Goal: Transaction & Acquisition: Book appointment/travel/reservation

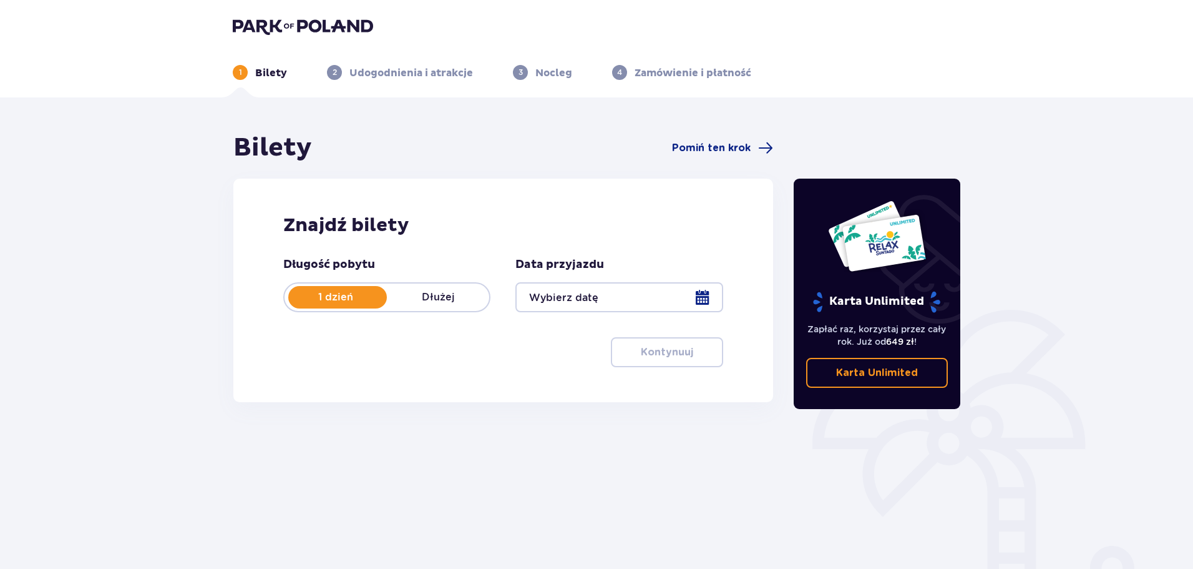
click at [670, 302] on div at bounding box center [619, 297] width 207 height 30
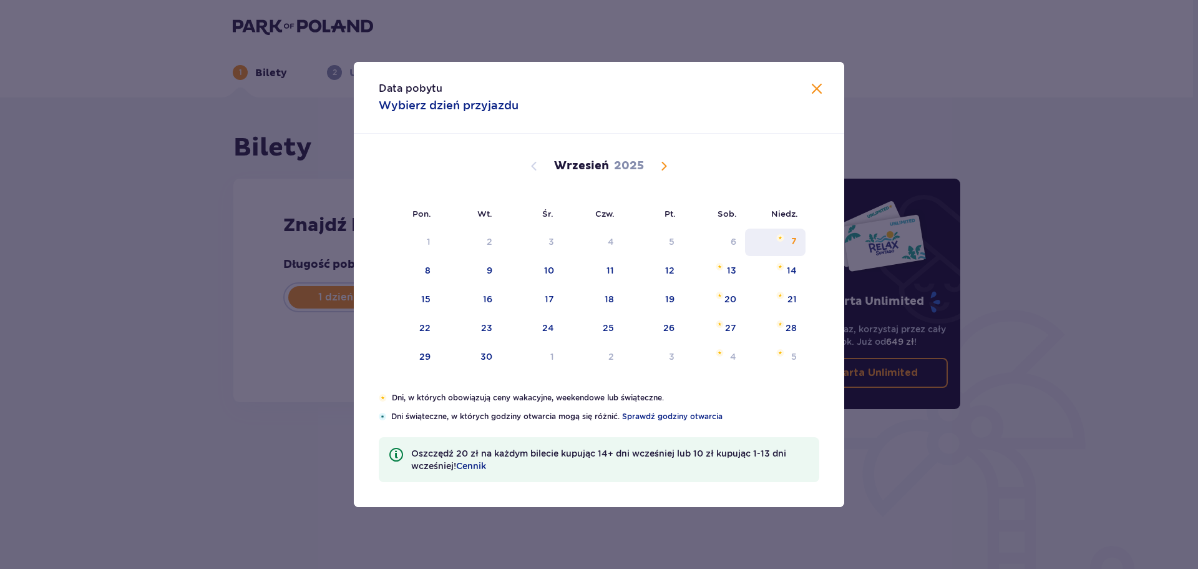
click at [798, 247] on div "7" at bounding box center [775, 241] width 61 height 27
type input "07.09.25"
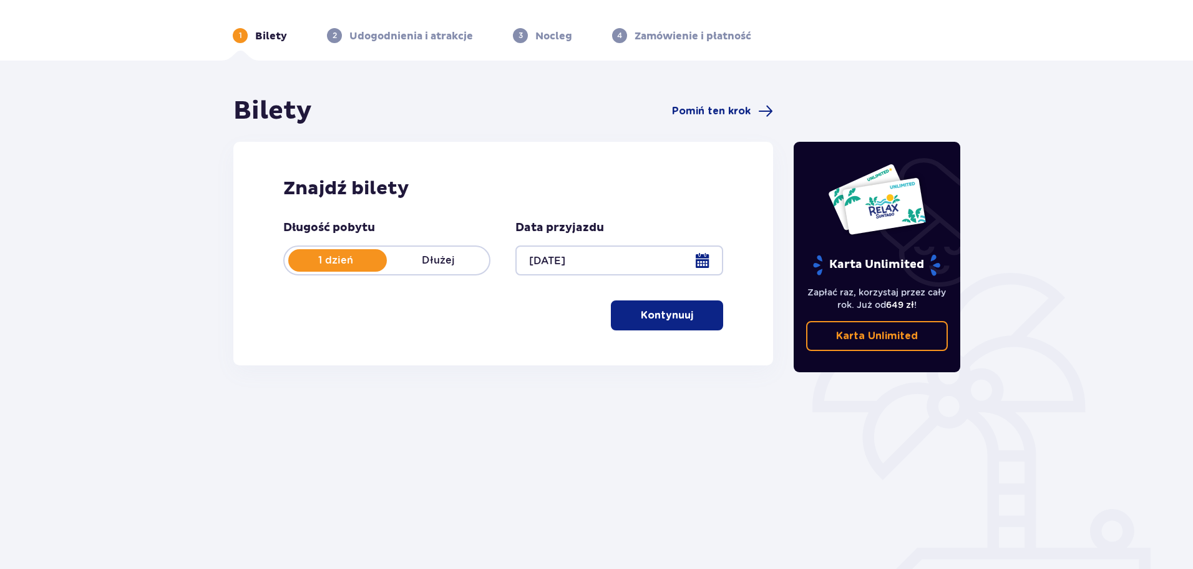
scroll to position [67, 0]
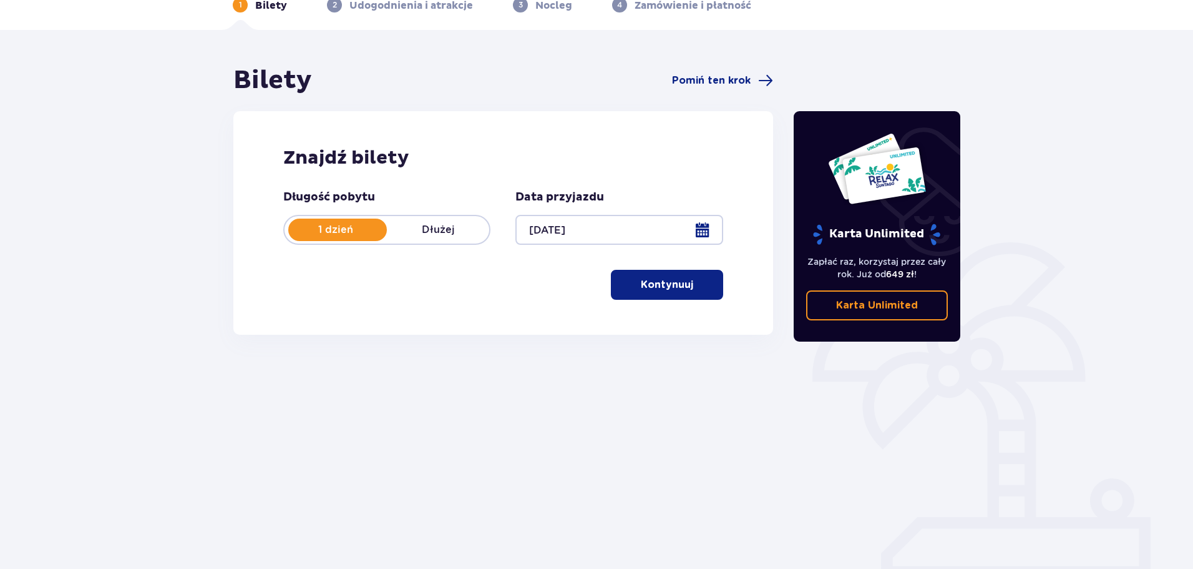
click at [667, 276] on button "Kontynuuj" at bounding box center [667, 285] width 112 height 30
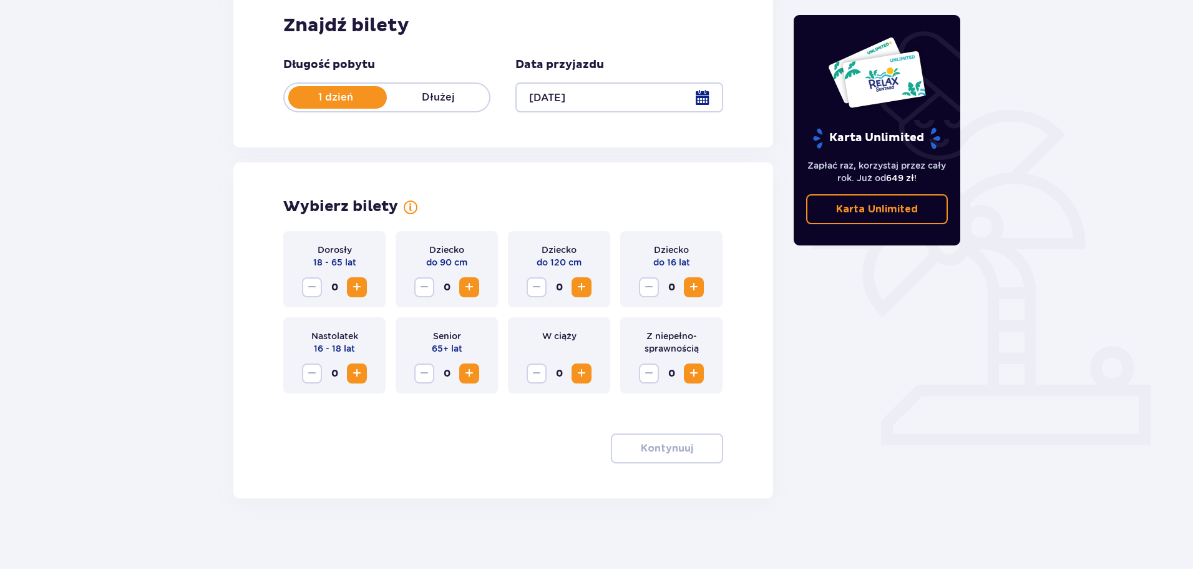
scroll to position [204, 0]
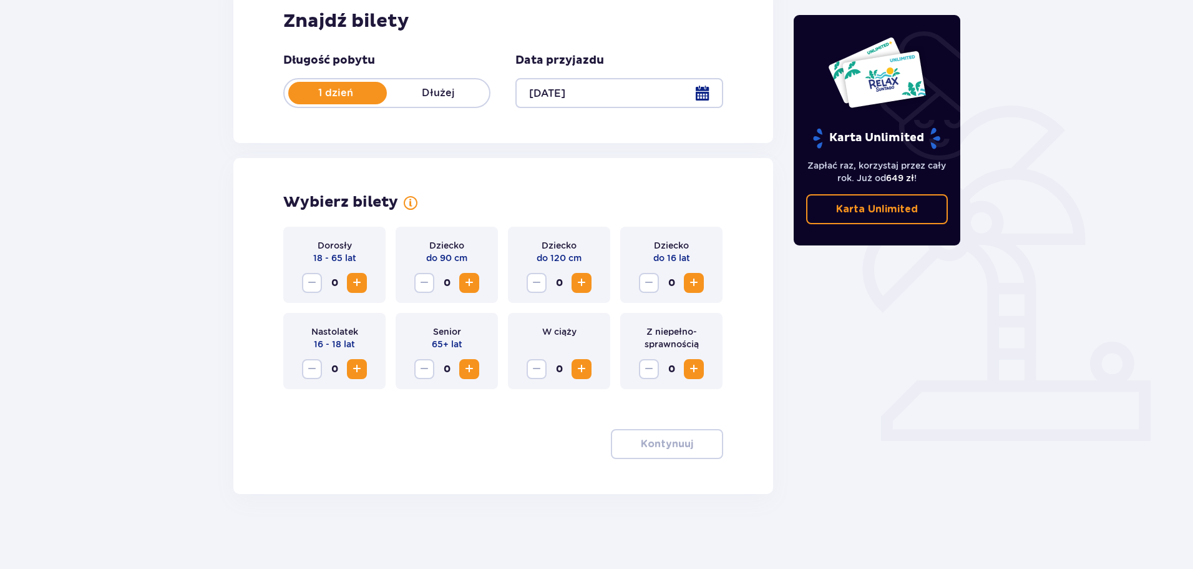
click at [698, 279] on span "Increase" at bounding box center [694, 282] width 15 height 15
click at [658, 446] on p "Kontynuuj" at bounding box center [667, 444] width 52 height 14
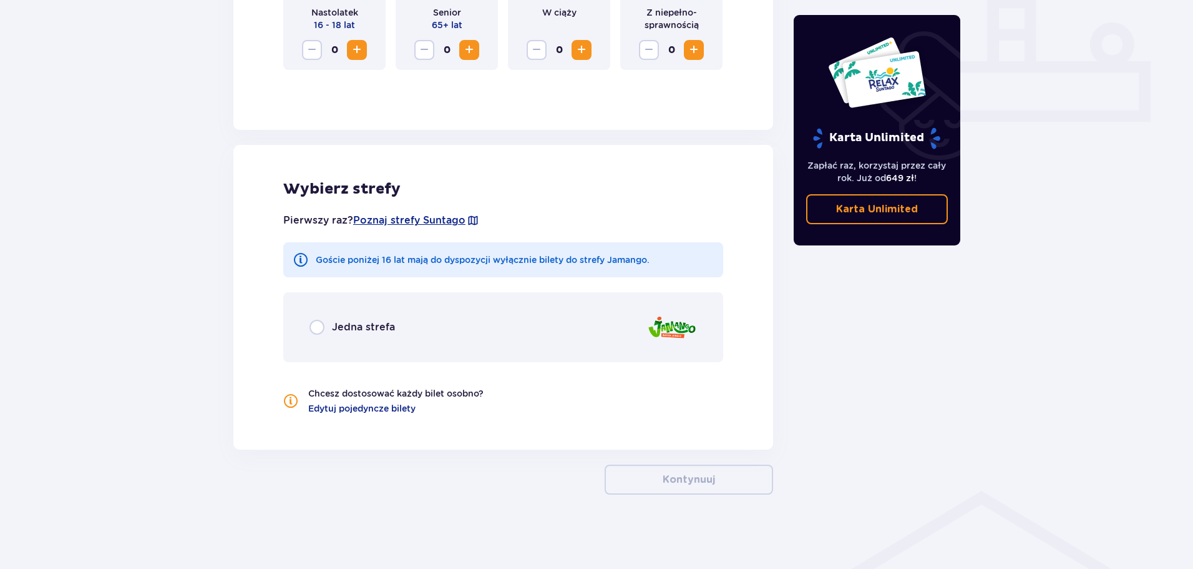
scroll to position [524, 0]
click at [386, 334] on div "Jedna strefa" at bounding box center [353, 326] width 86 height 15
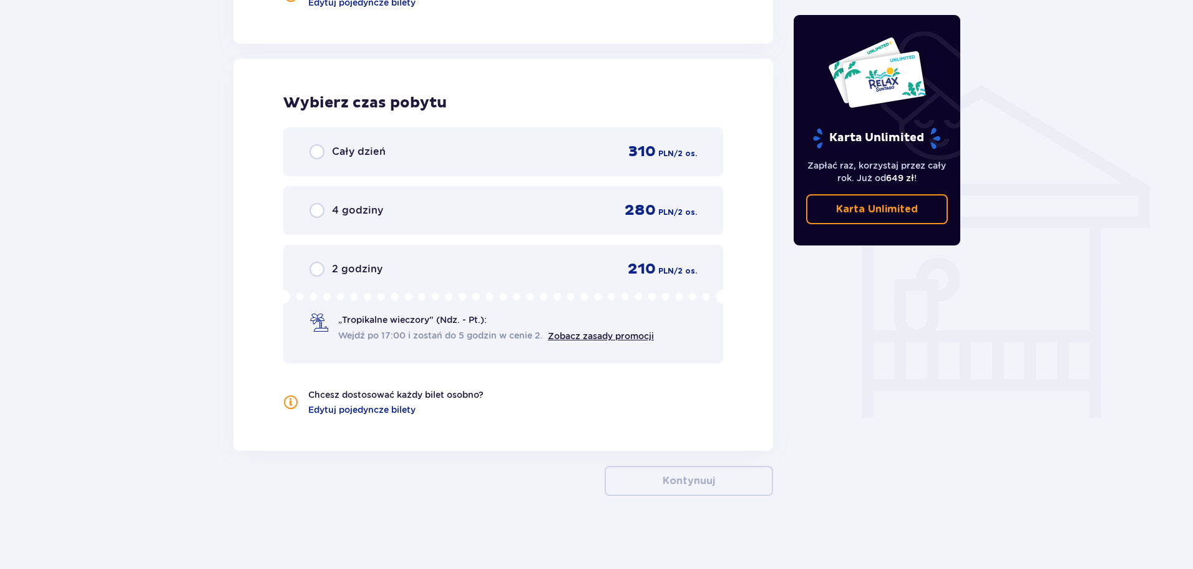
scroll to position [931, 0]
click at [430, 167] on div "Cały dzień 310 PLN / 2 os." at bounding box center [503, 149] width 440 height 49
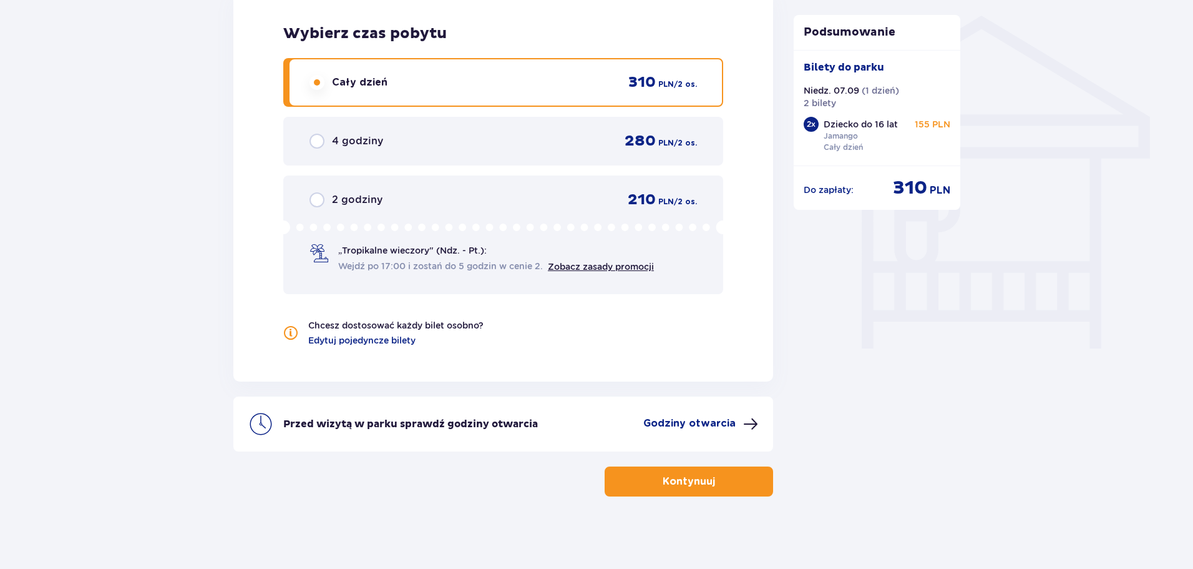
scroll to position [1001, 0]
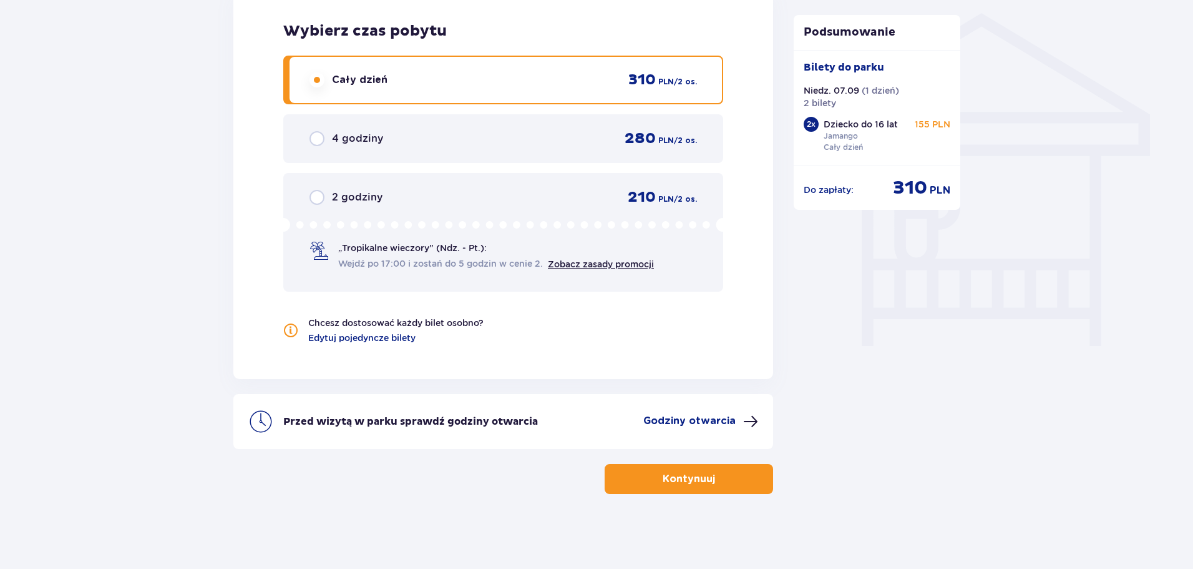
click at [693, 486] on button "Kontynuuj" at bounding box center [689, 479] width 169 height 30
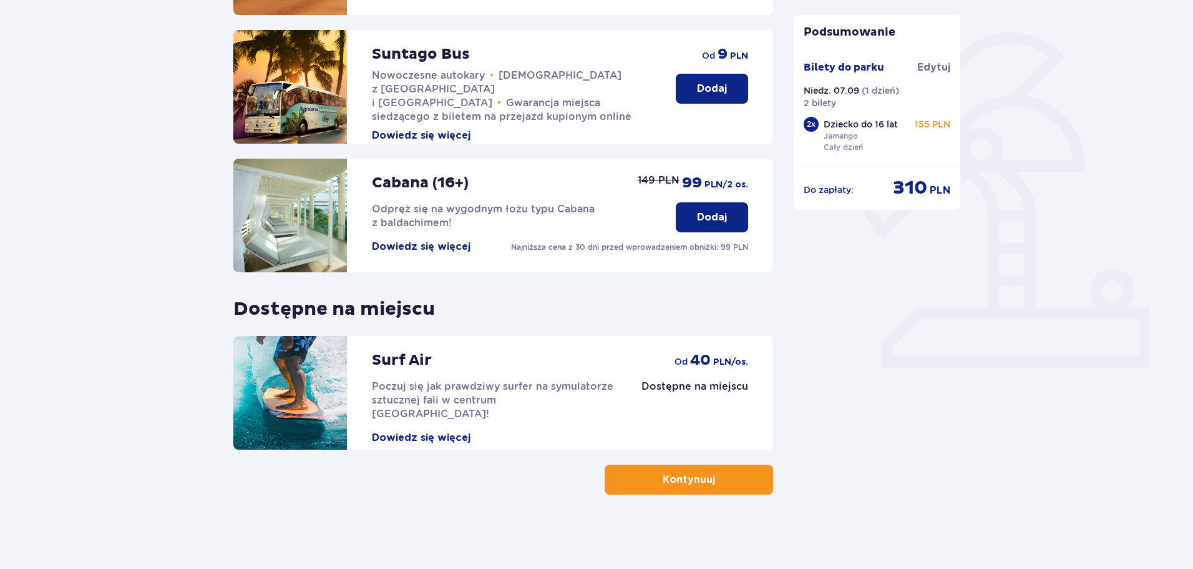
scroll to position [278, 0]
click at [742, 483] on button "Kontynuuj" at bounding box center [689, 479] width 169 height 30
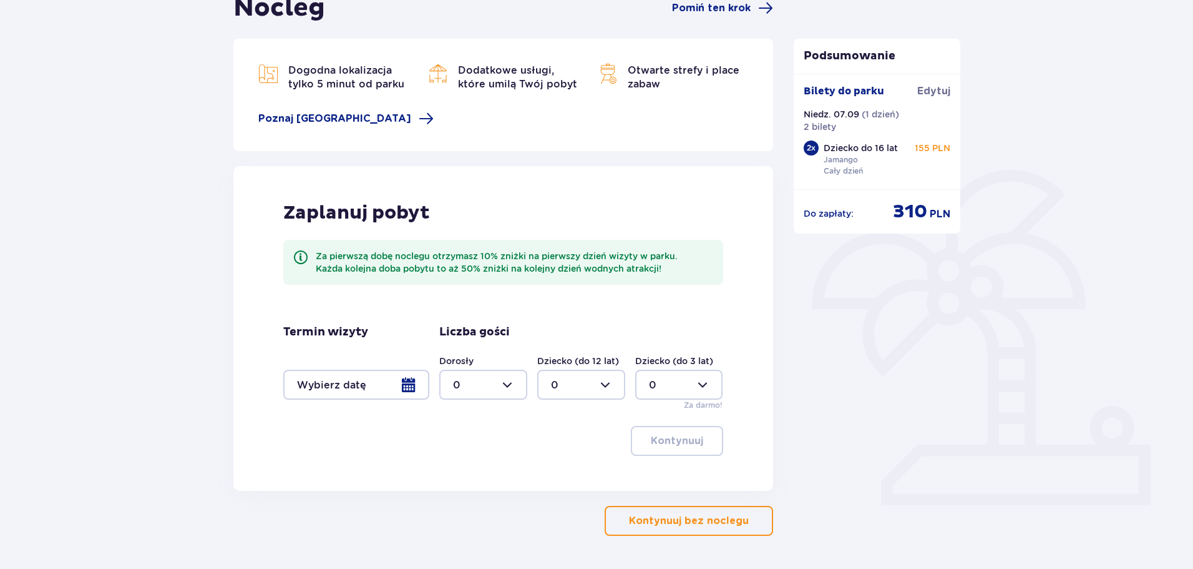
scroll to position [182, 0]
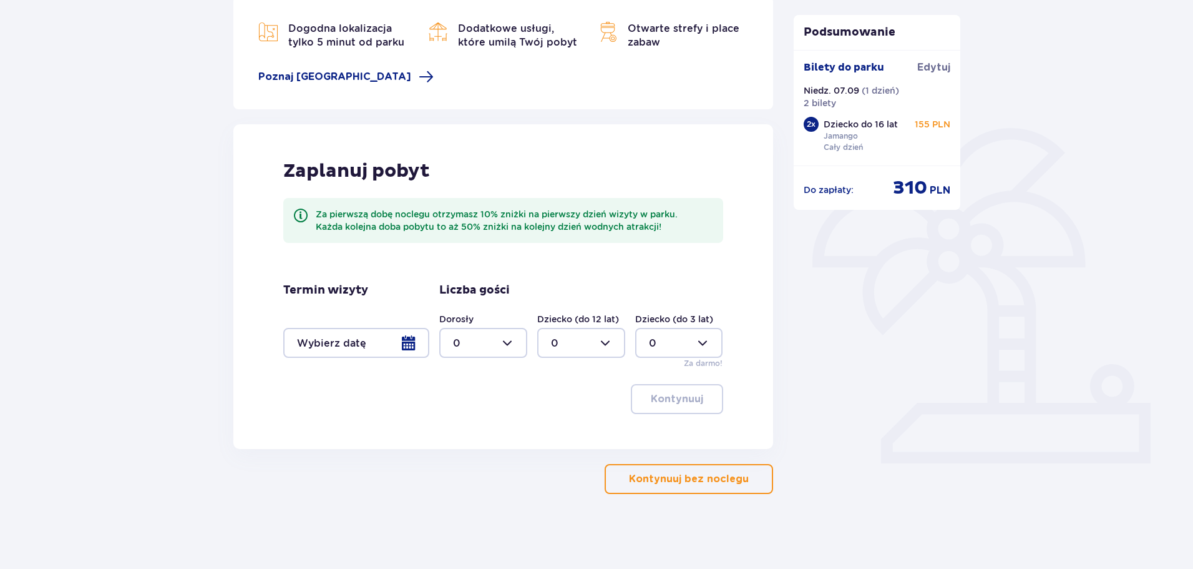
click at [750, 477] on span "button" at bounding box center [751, 478] width 15 height 15
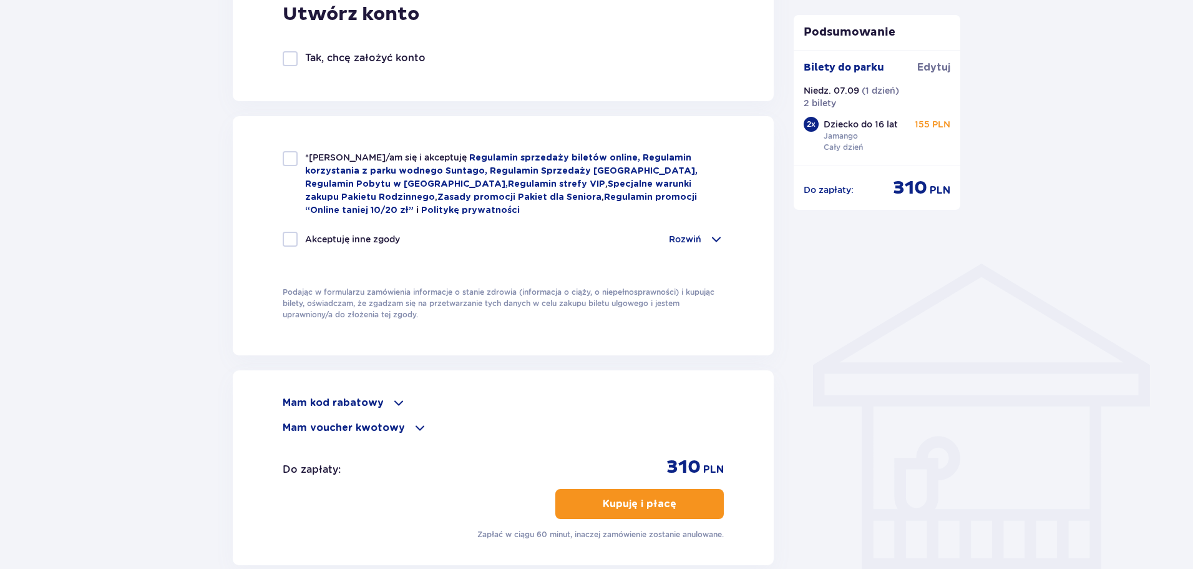
scroll to position [881, 0]
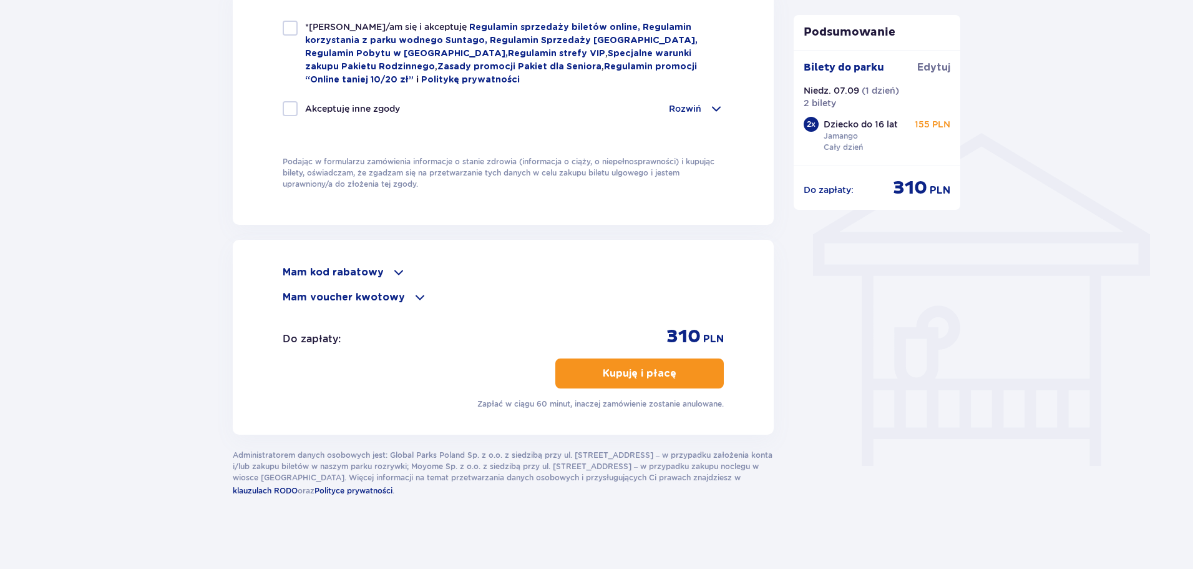
click at [413, 294] on span at bounding box center [420, 297] width 15 height 15
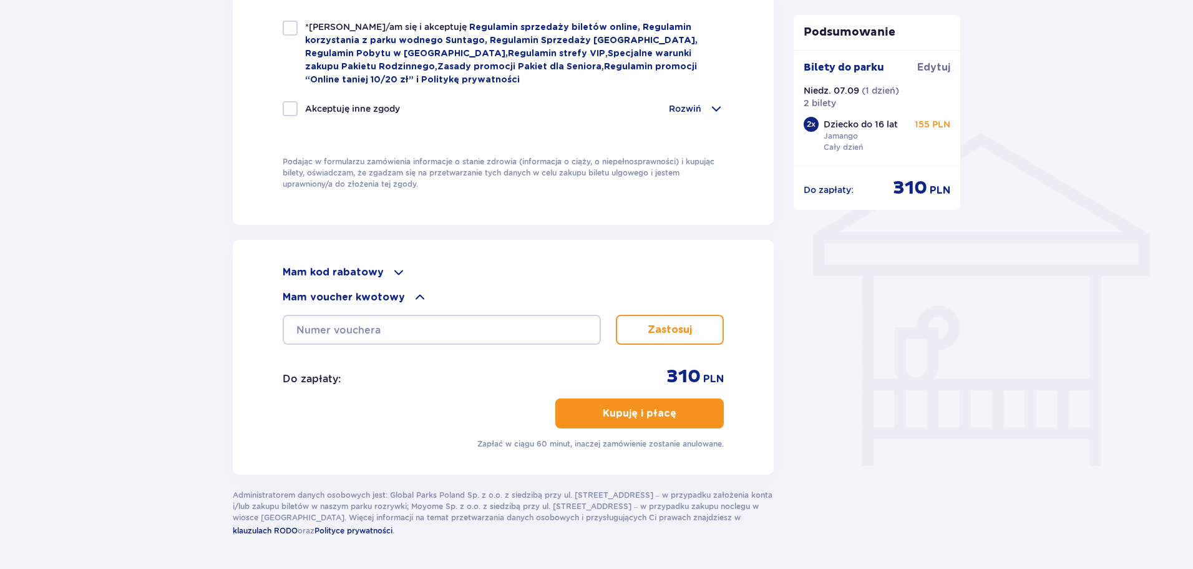
click at [413, 293] on span at bounding box center [420, 297] width 15 height 15
click at [393, 266] on span at bounding box center [398, 272] width 15 height 15
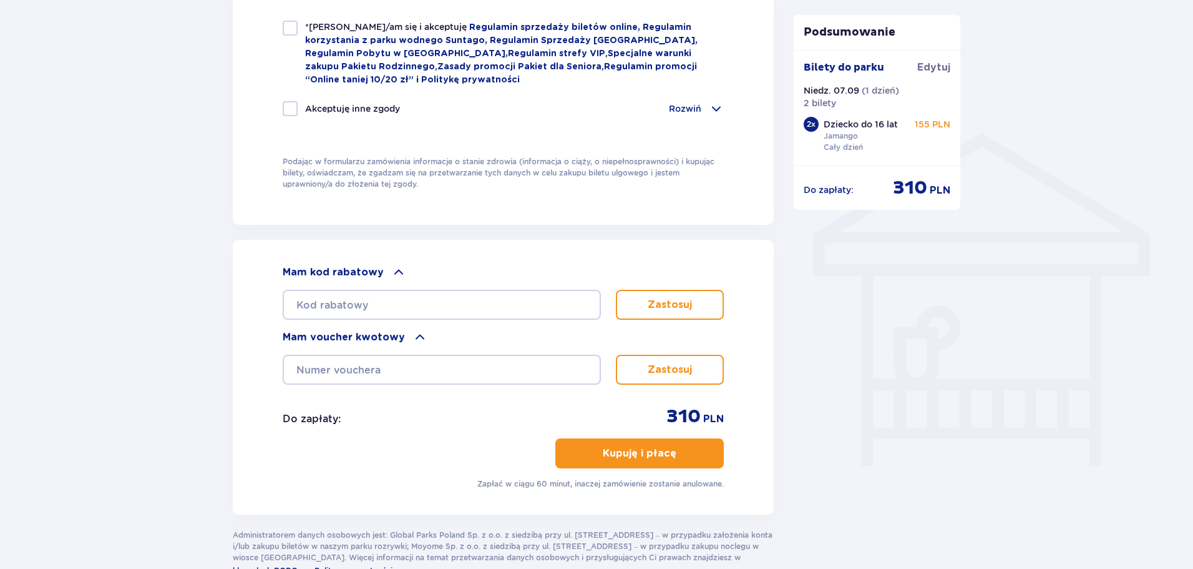
click at [393, 265] on span at bounding box center [398, 272] width 15 height 15
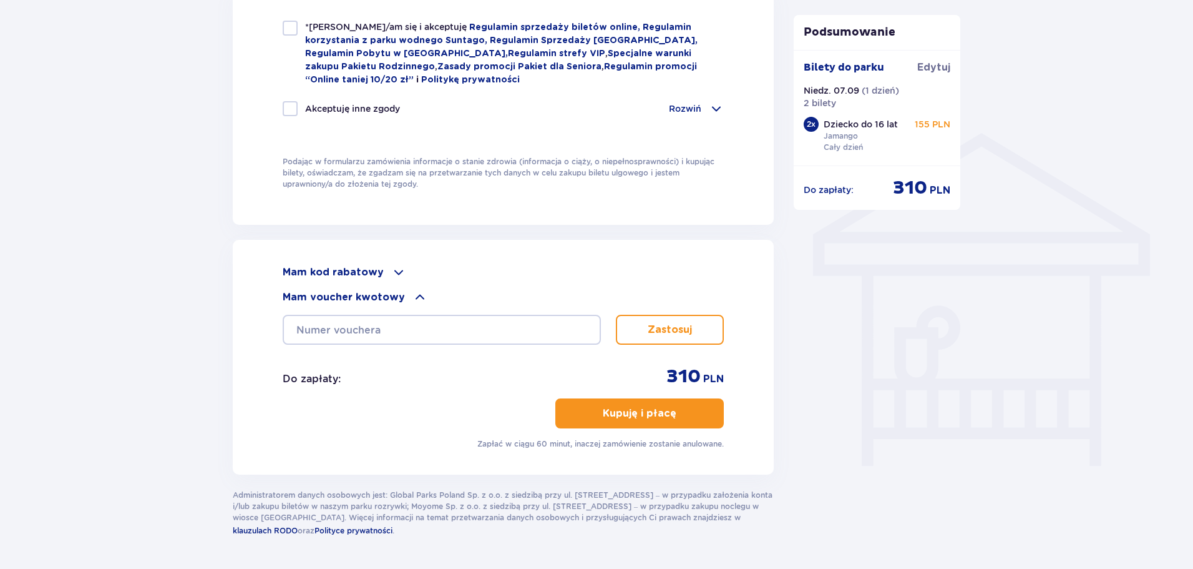
click at [413, 294] on span at bounding box center [420, 297] width 15 height 15
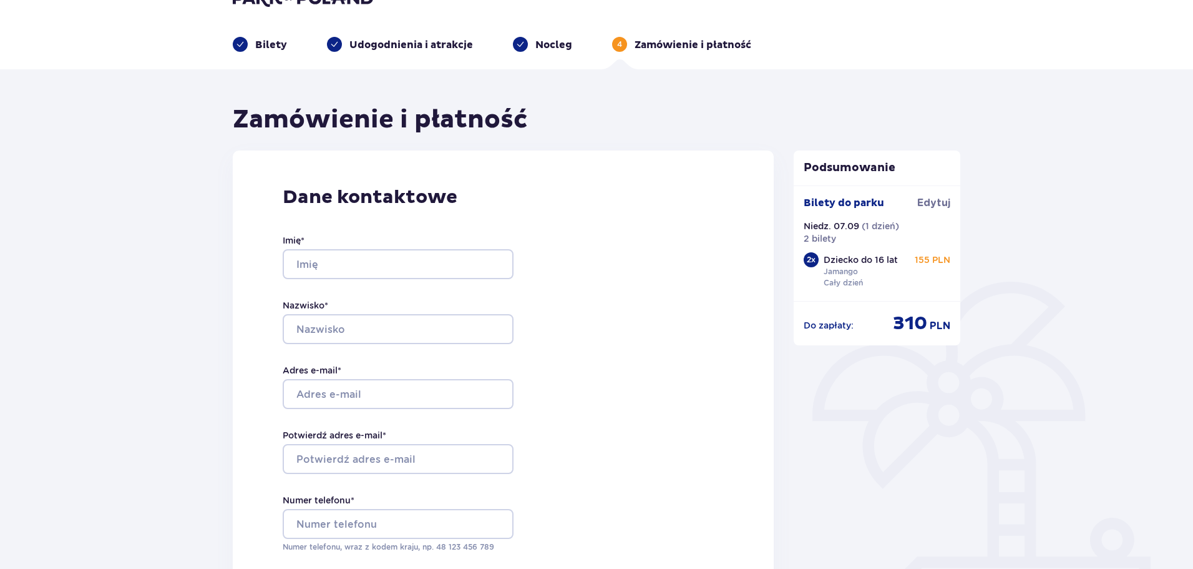
scroll to position [0, 0]
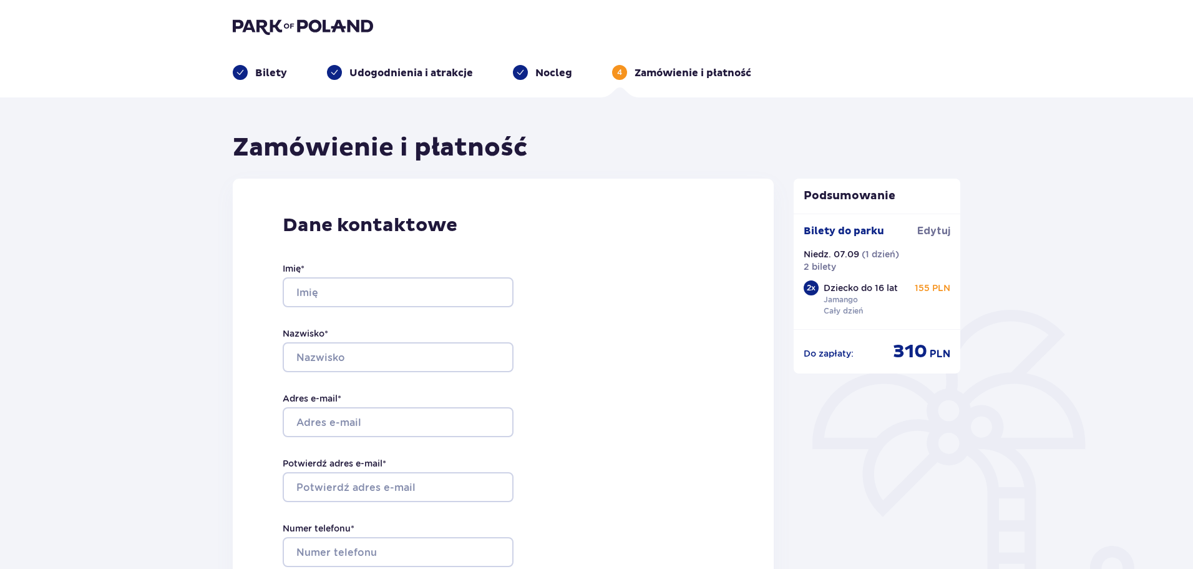
click at [1160, 19] on header "Bilety Udogodnienia i atrakcje Nocleg 4 Zamówienie i płatność" at bounding box center [596, 48] width 1193 height 97
click at [304, 27] on img at bounding box center [303, 25] width 140 height 17
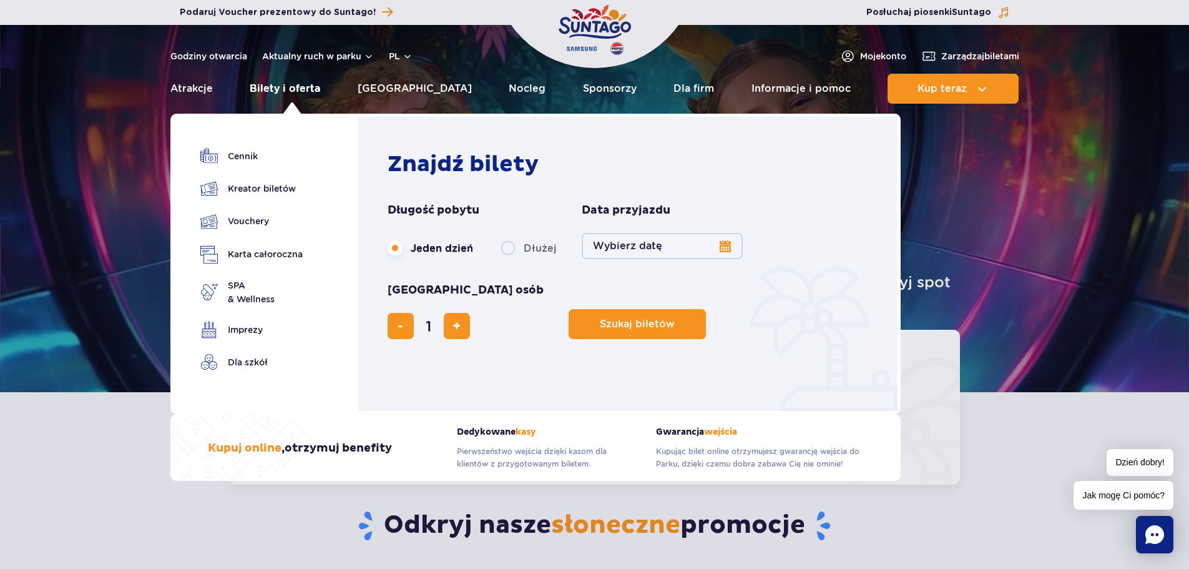
click at [286, 87] on link "Bilety i oferta" at bounding box center [285, 89] width 71 height 30
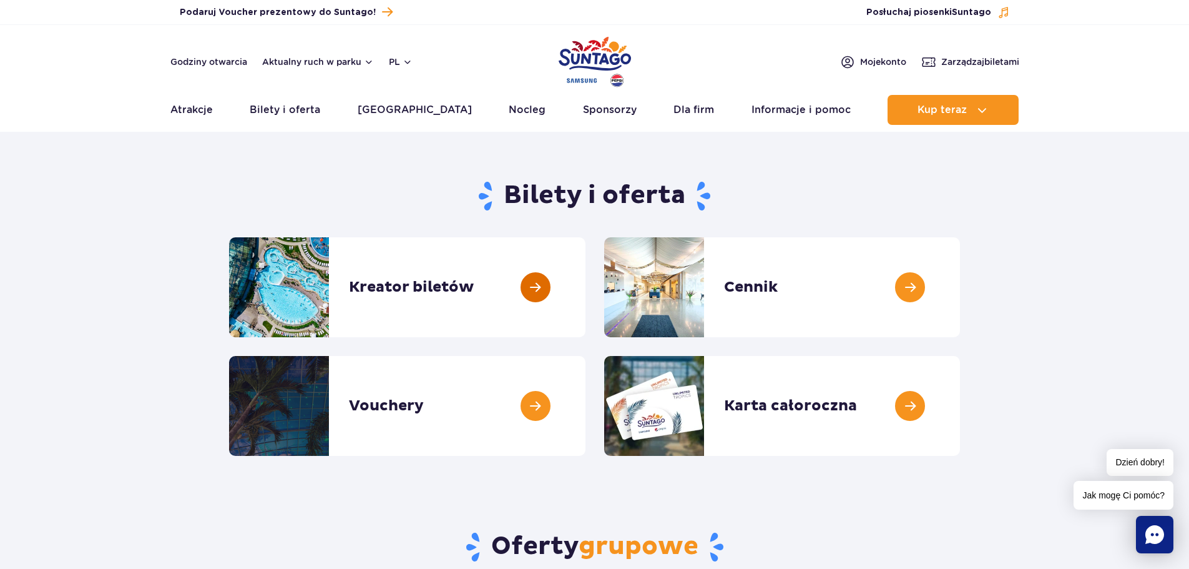
click at [586, 289] on link at bounding box center [586, 287] width 0 height 100
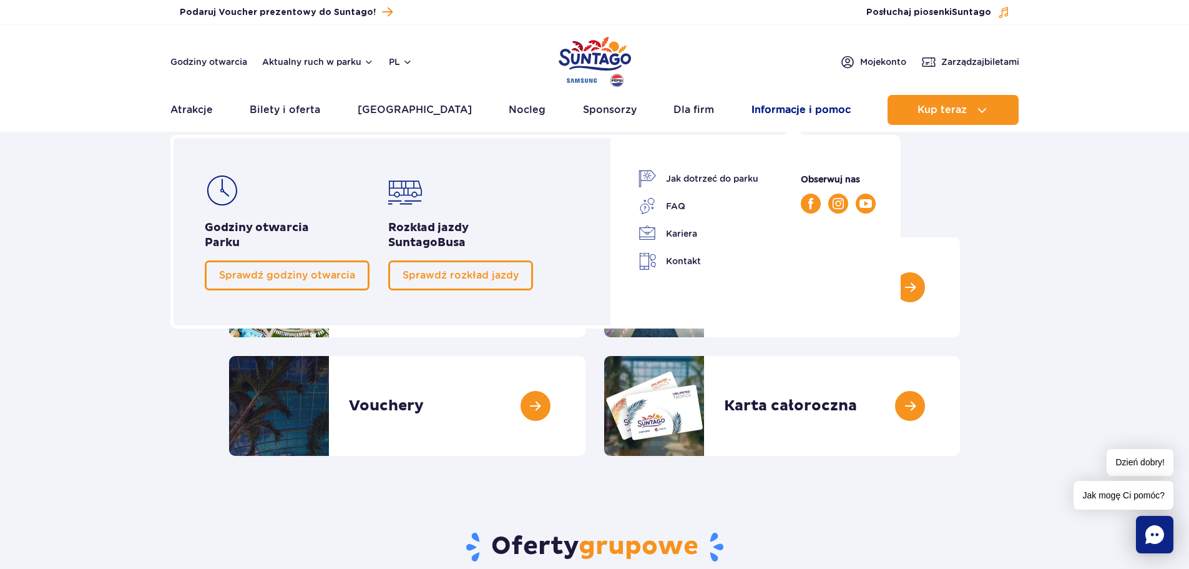
click at [814, 100] on link "Informacje i pomoc" at bounding box center [801, 110] width 99 height 30
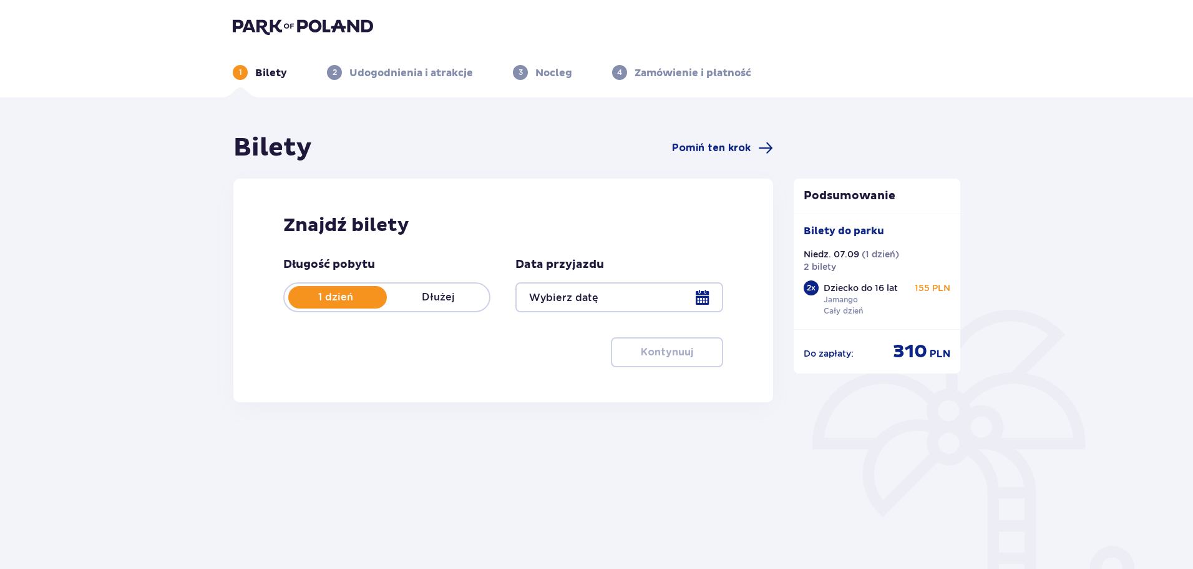
type input "[DATE]"
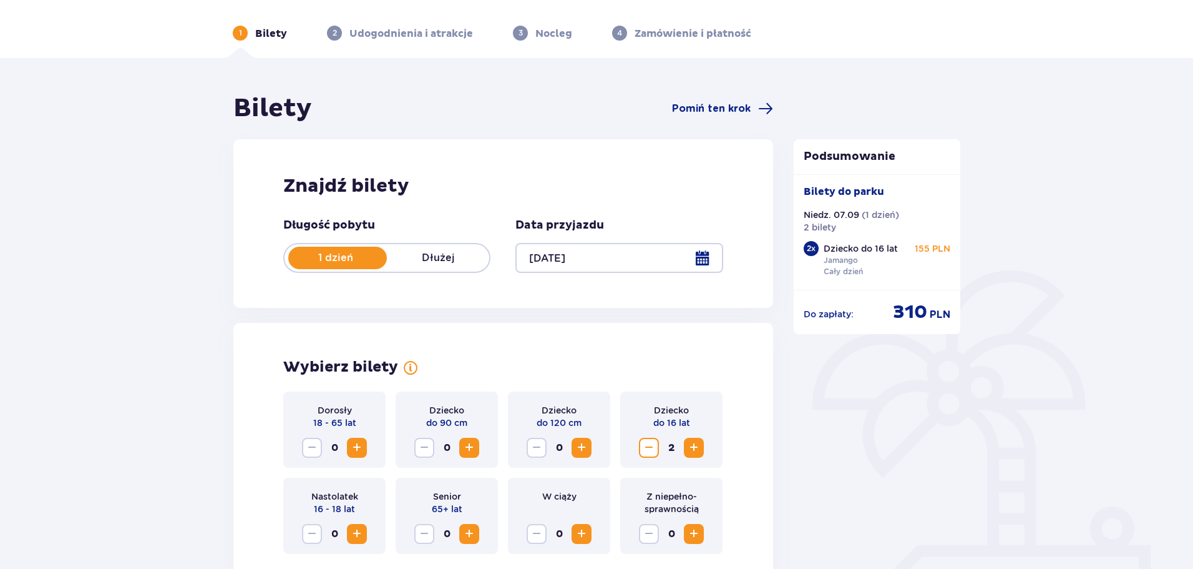
scroll to position [19, 0]
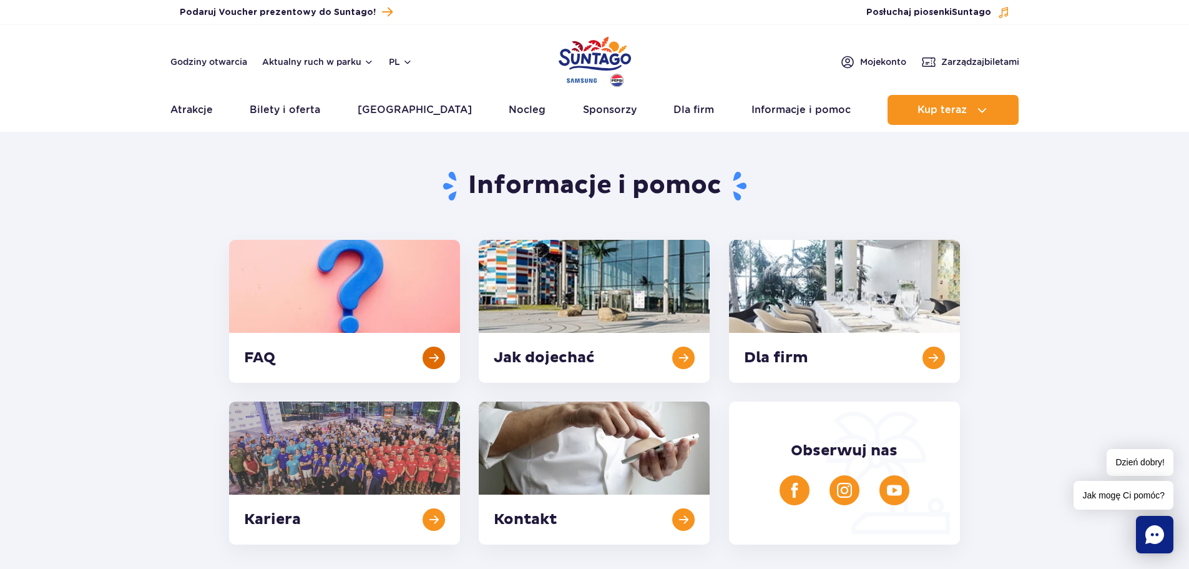
click at [424, 345] on link at bounding box center [344, 311] width 231 height 143
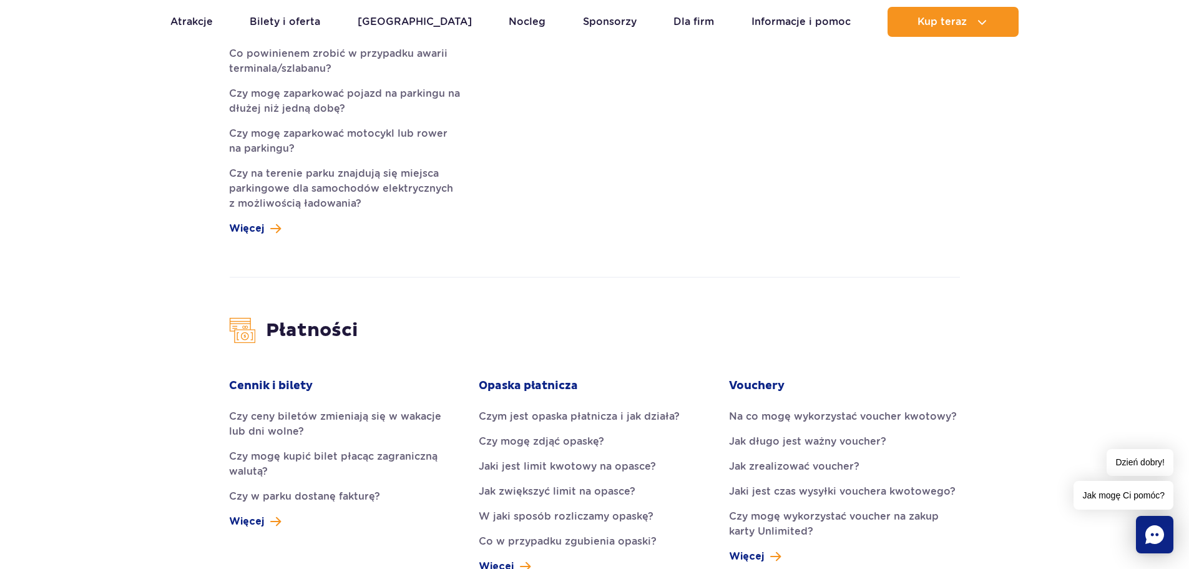
scroll to position [1179, 0]
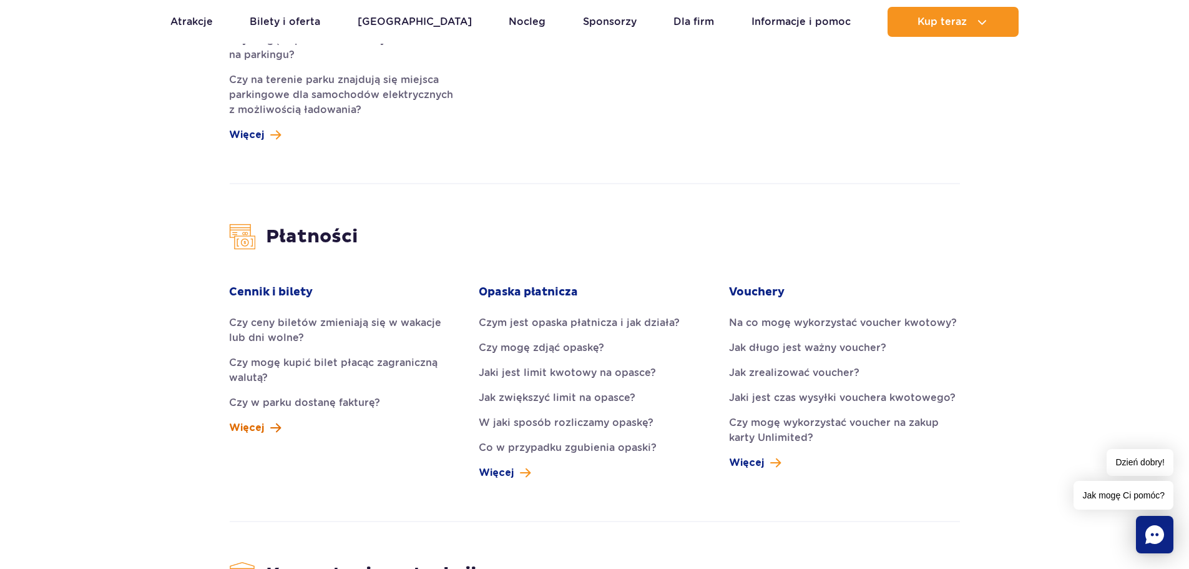
click at [269, 420] on link "Więcej" at bounding box center [255, 427] width 52 height 15
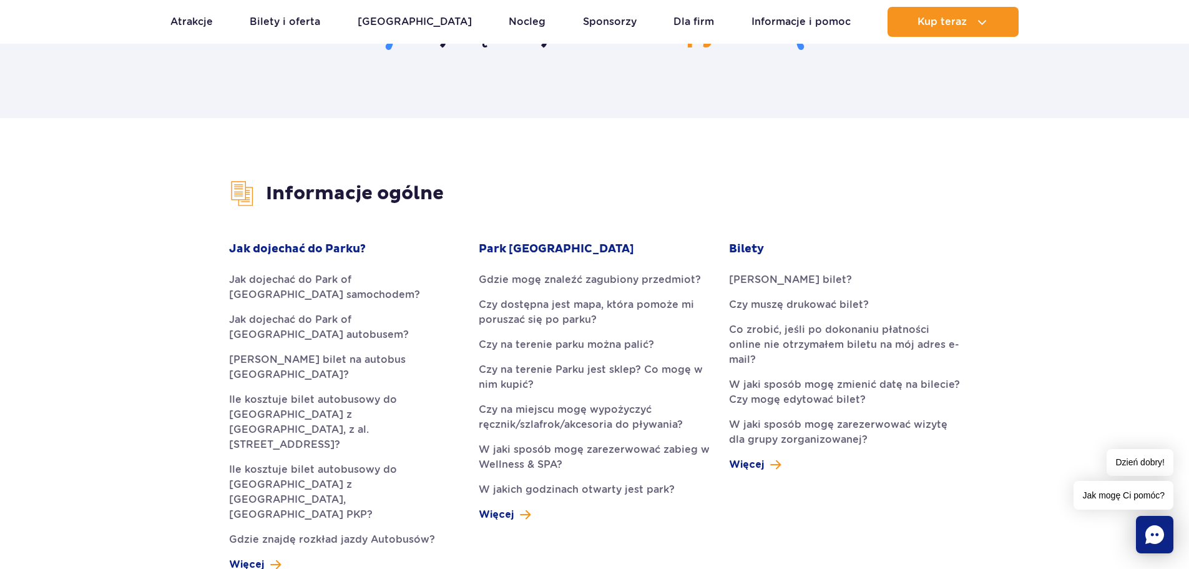
scroll to position [204, 0]
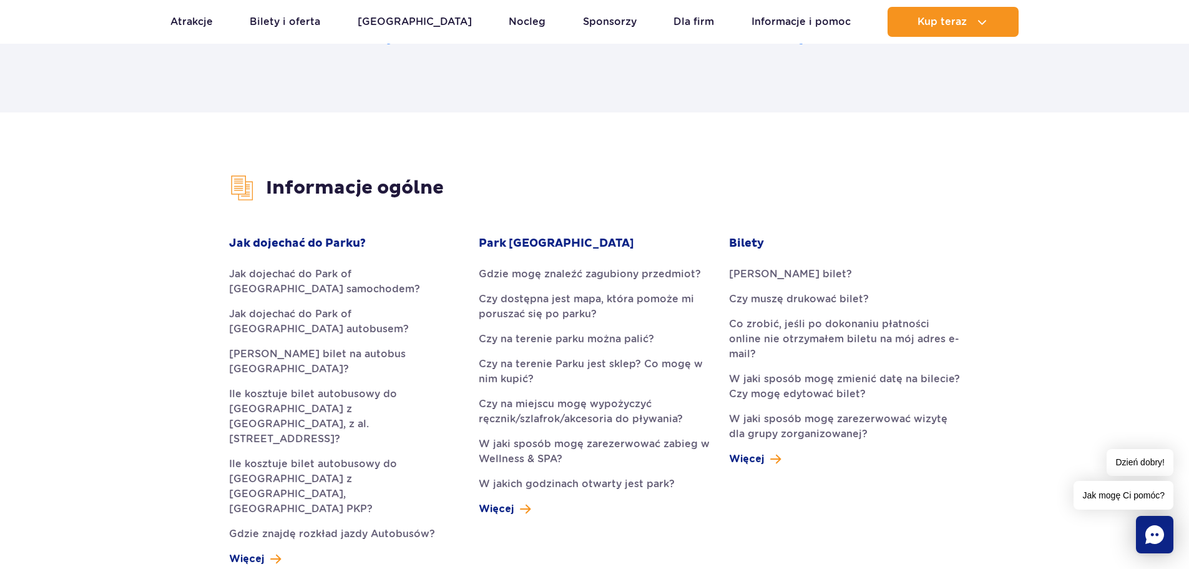
click at [1154, 534] on icon "Chat" at bounding box center [1154, 534] width 19 height 19
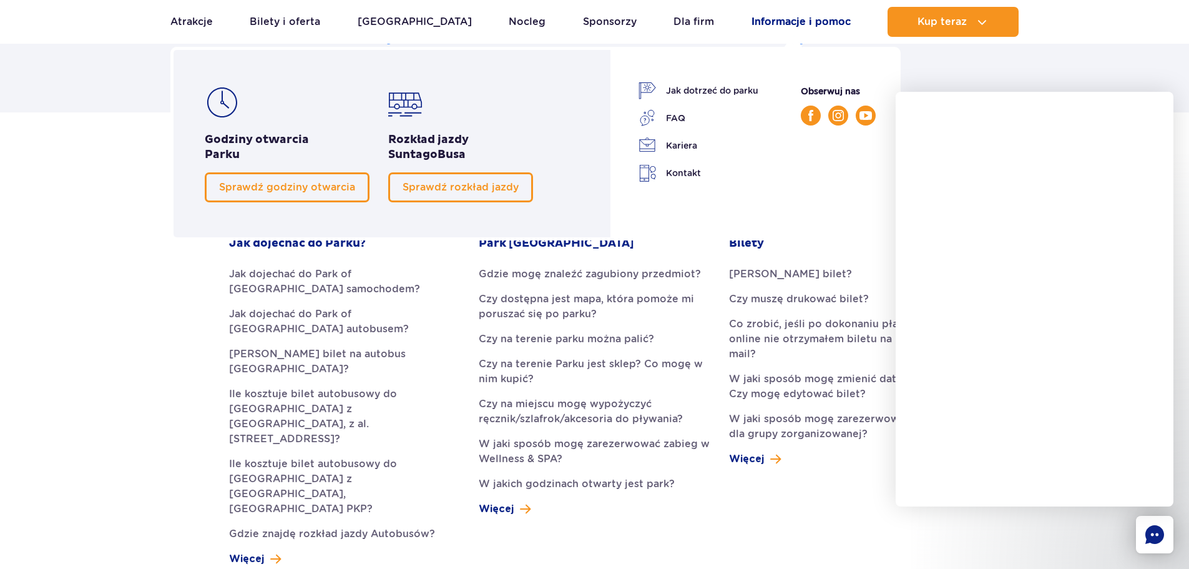
click at [788, 31] on link "Informacje i pomoc" at bounding box center [801, 22] width 99 height 30
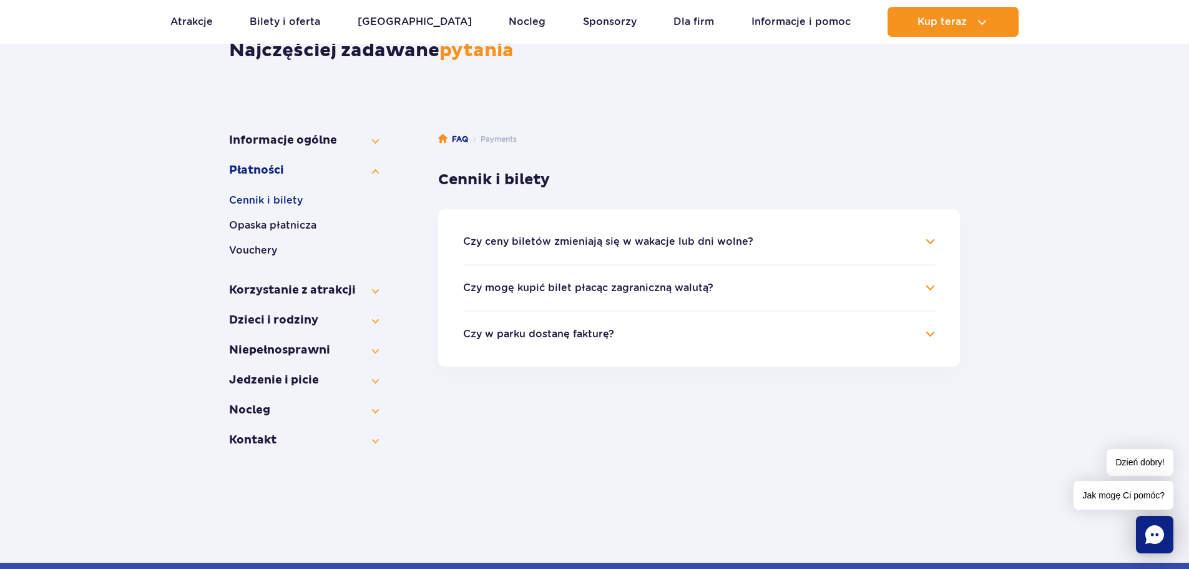
scroll to position [134, 0]
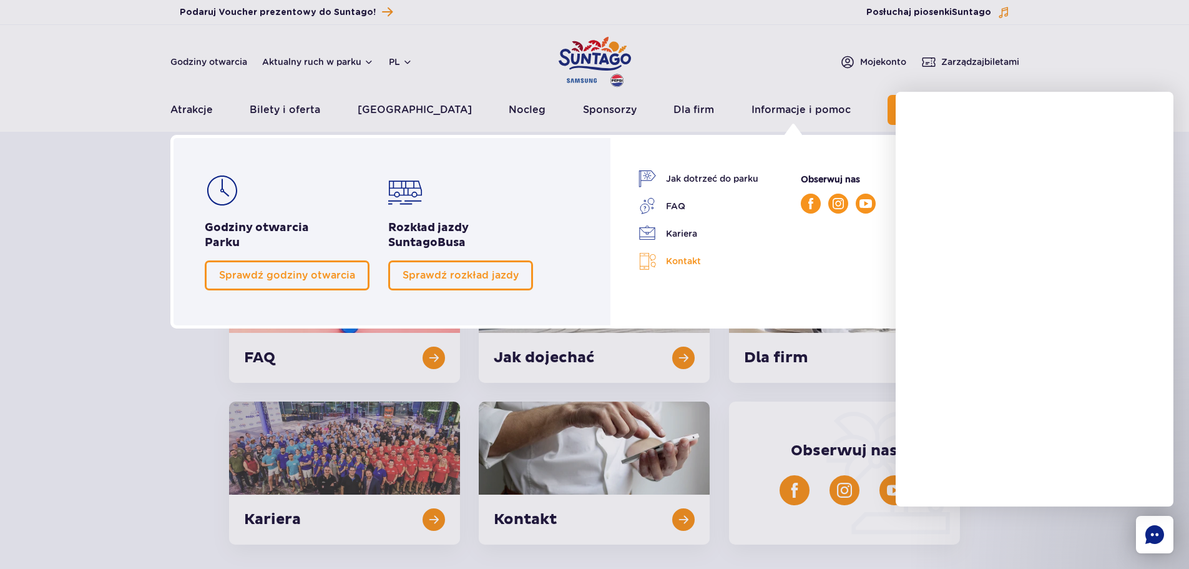
click at [666, 265] on link "Kontakt" at bounding box center [699, 261] width 120 height 18
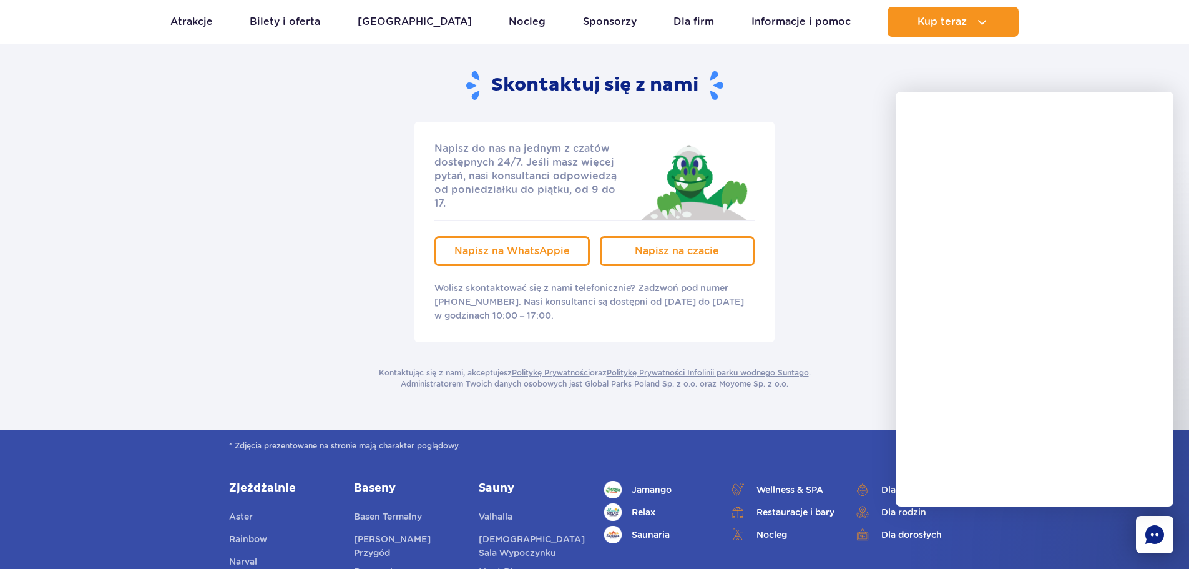
scroll to position [87, 0]
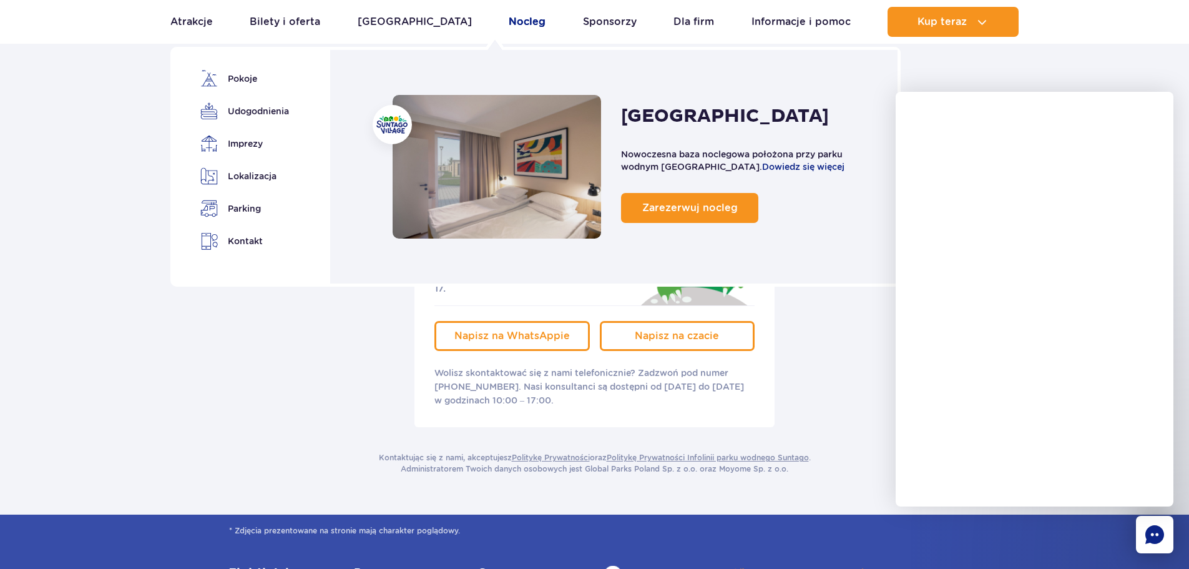
click at [509, 27] on link "Nocleg" at bounding box center [527, 22] width 37 height 30
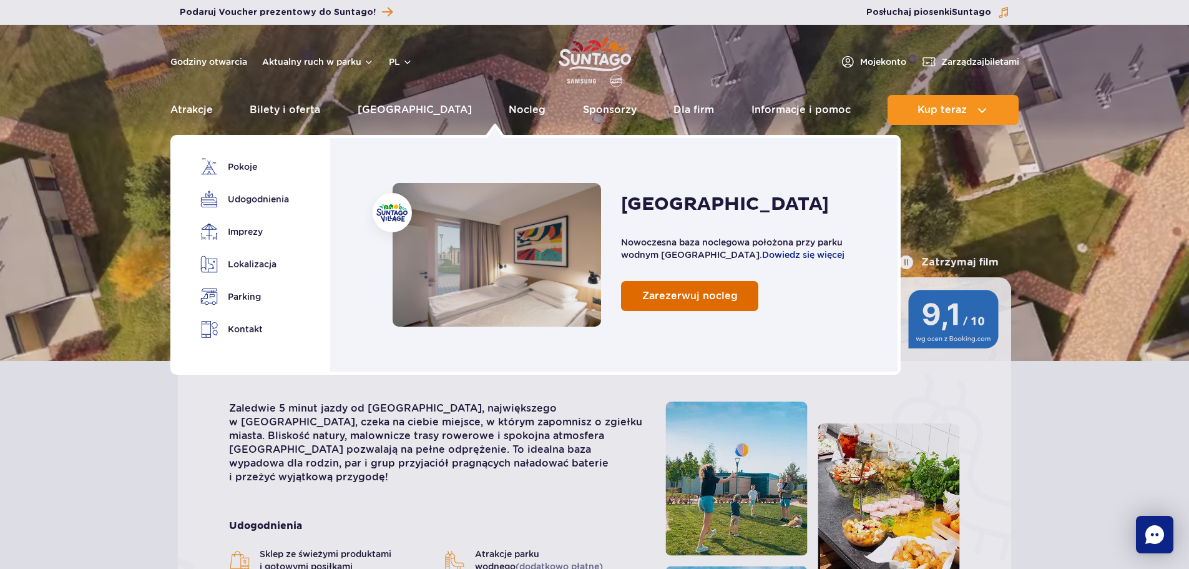
click at [715, 298] on span "Zarezerwuj nocleg" at bounding box center [690, 296] width 96 height 12
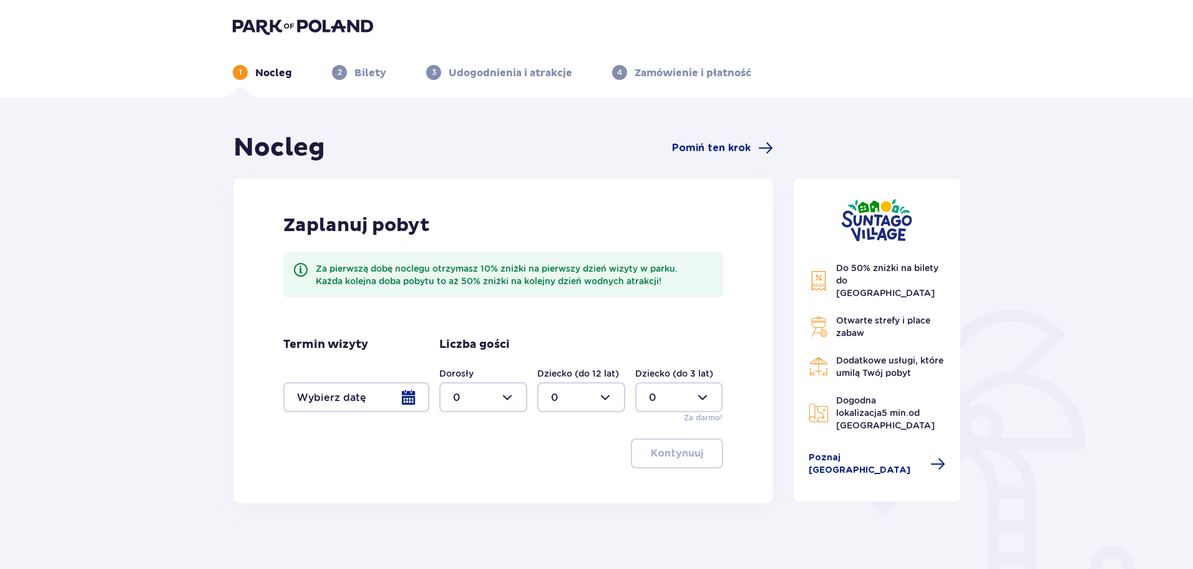
click at [410, 404] on div at bounding box center [356, 397] width 146 height 30
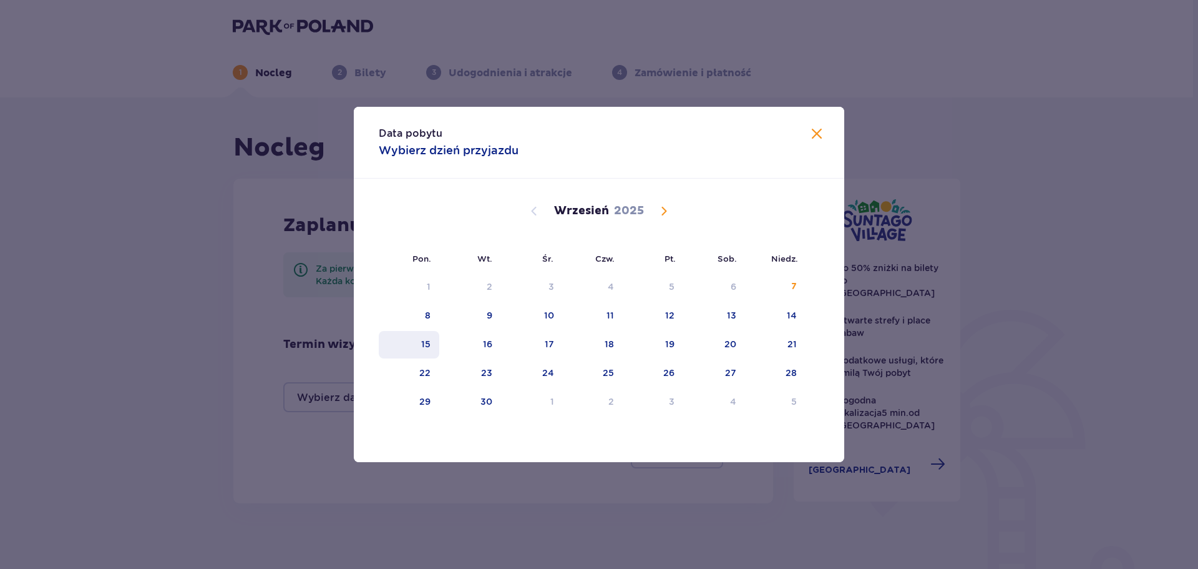
click at [429, 340] on div "15" at bounding box center [425, 344] width 9 height 12
click at [546, 346] on div "17" at bounding box center [549, 344] width 9 height 12
type input "15.09.25 - 17.09.25"
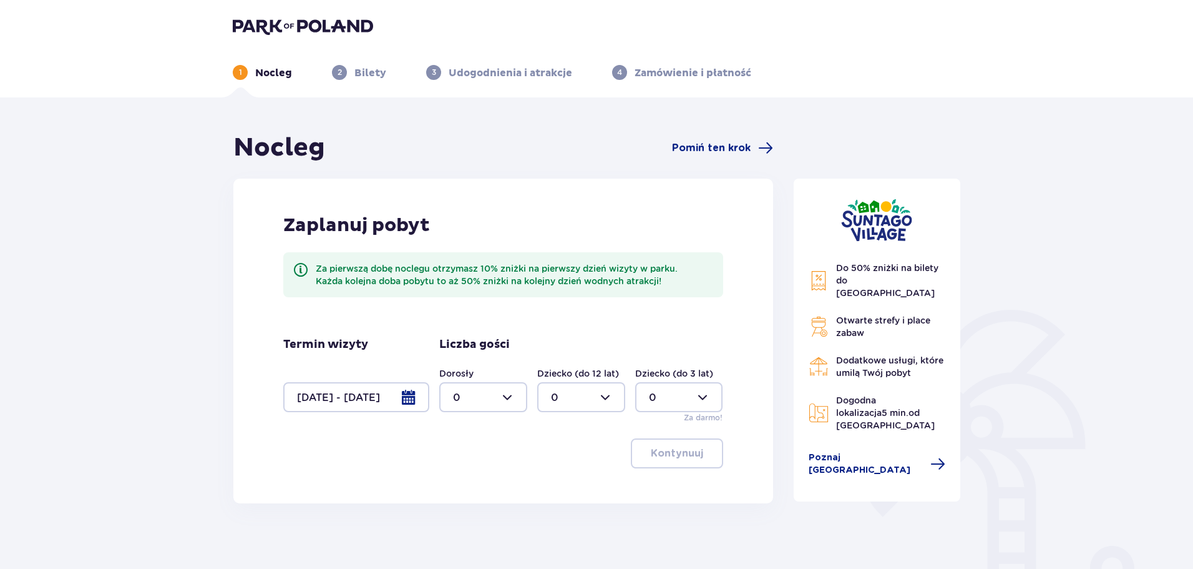
click at [512, 387] on div at bounding box center [483, 397] width 88 height 30
click at [474, 483] on div "2" at bounding box center [483, 488] width 61 height 14
type input "2"
click at [663, 460] on p "Kontynuuj" at bounding box center [677, 453] width 52 height 14
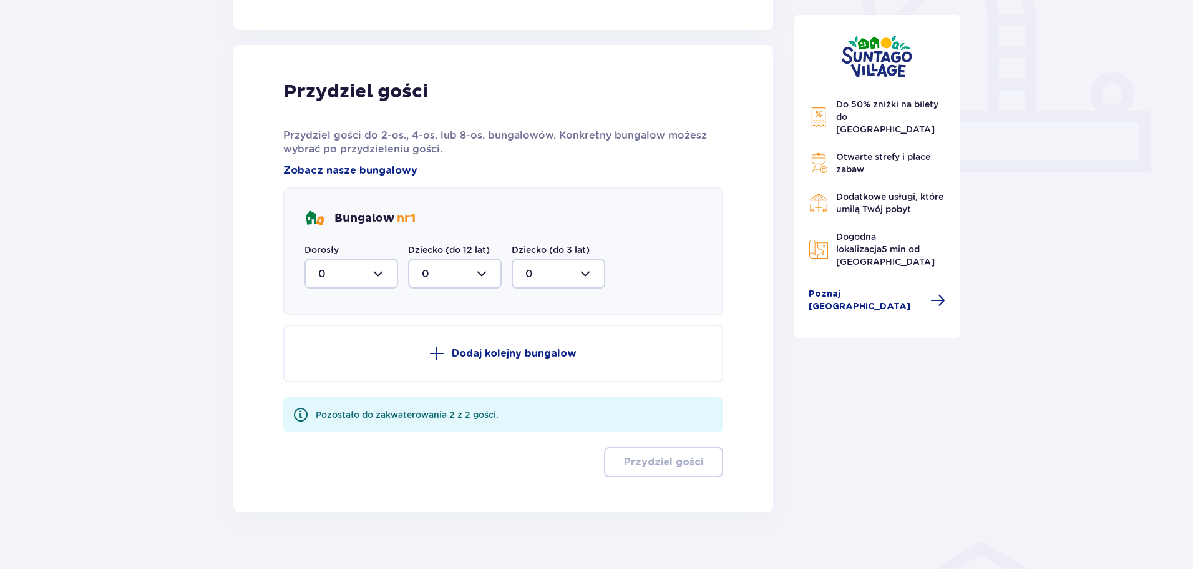
scroll to position [491, 0]
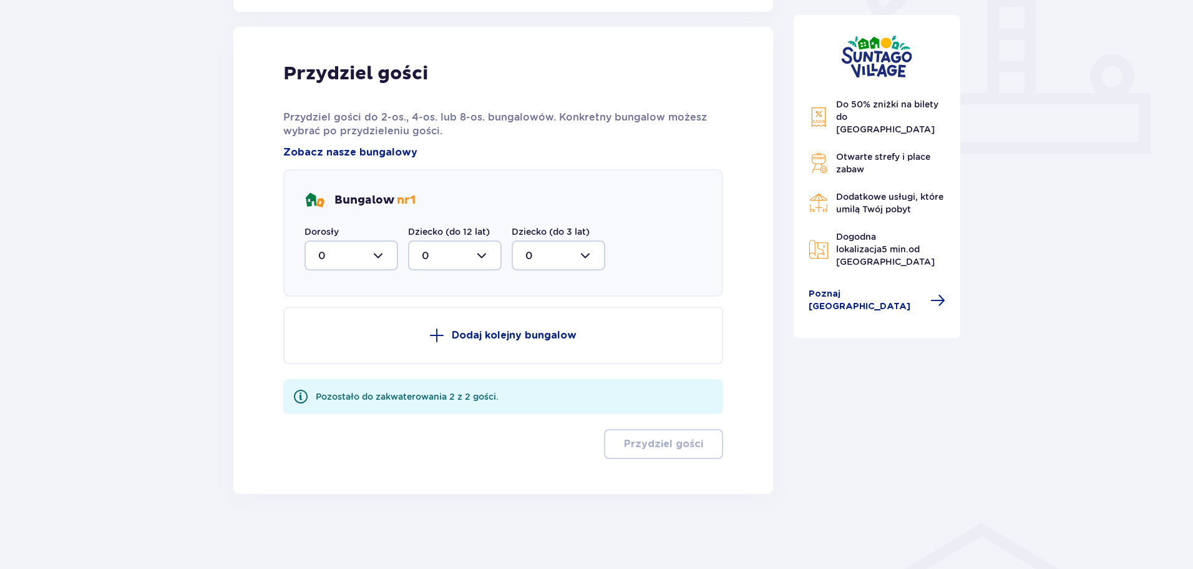
click at [384, 255] on div at bounding box center [352, 255] width 94 height 30
click at [341, 348] on div "2" at bounding box center [351, 346] width 66 height 14
type input "2"
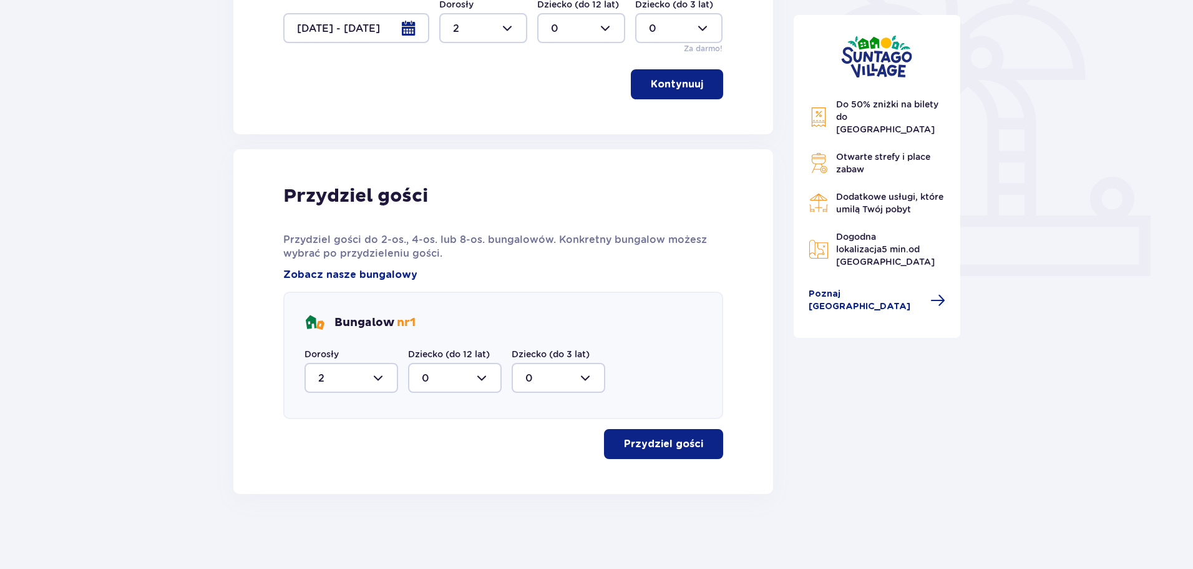
click at [636, 441] on p "Przydziel gości" at bounding box center [663, 444] width 79 height 14
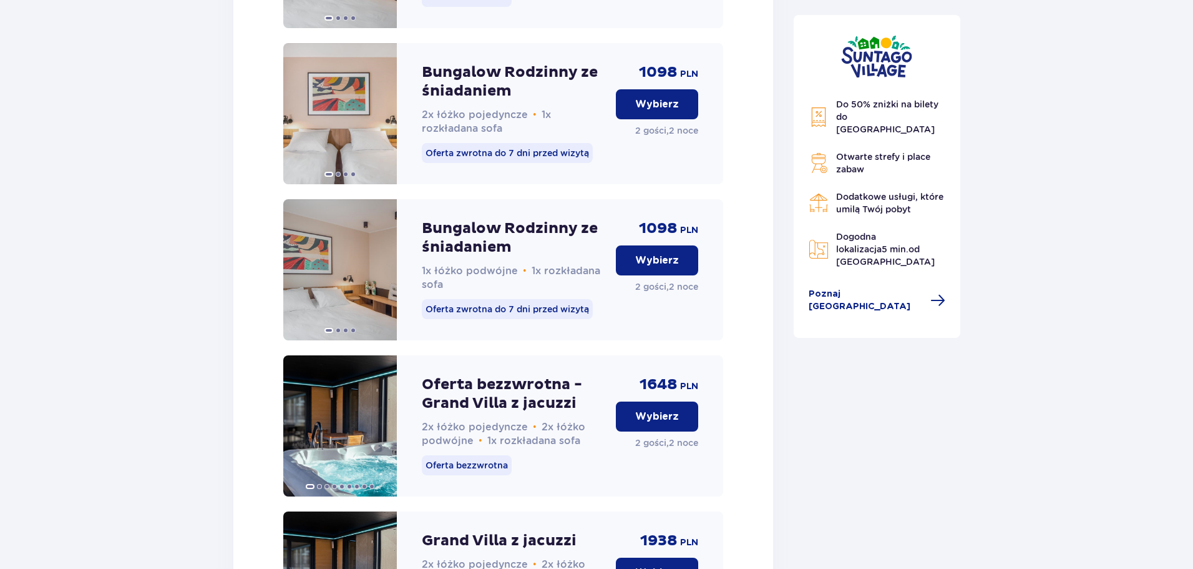
scroll to position [604, 0]
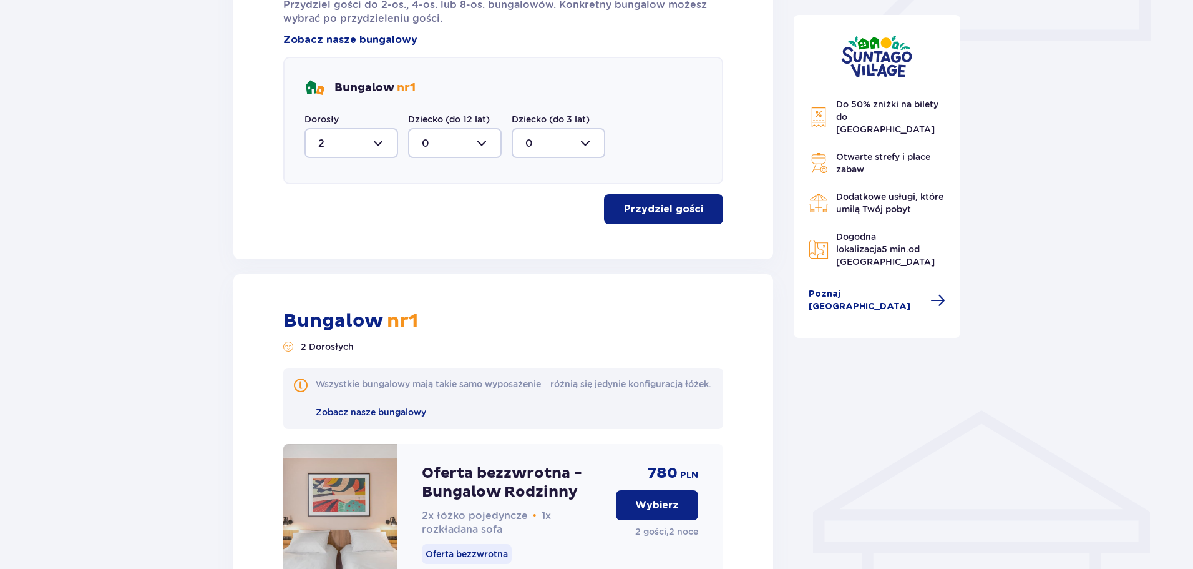
drag, startPoint x: 1193, startPoint y: 195, endPoint x: 1198, endPoint y: 12, distance: 183.6
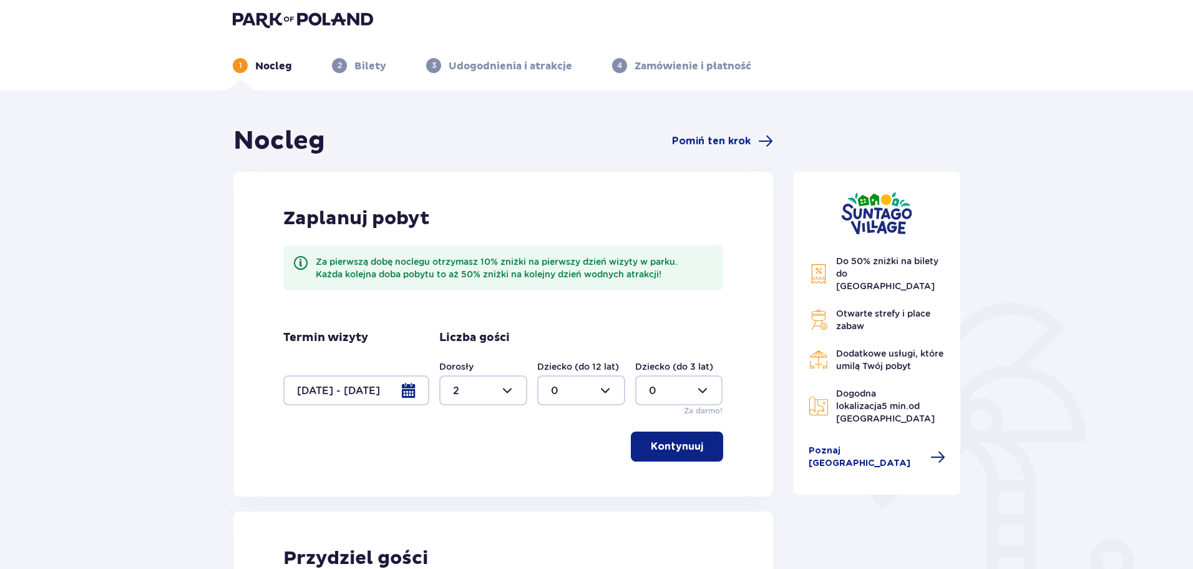
scroll to position [0, 0]
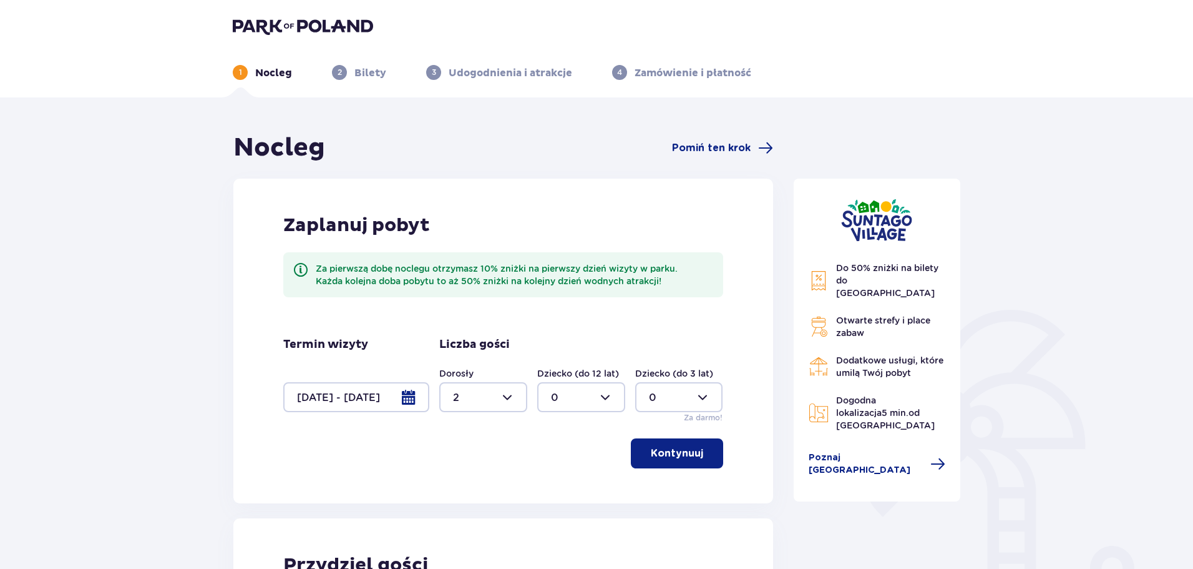
click at [321, 21] on img at bounding box center [303, 25] width 140 height 17
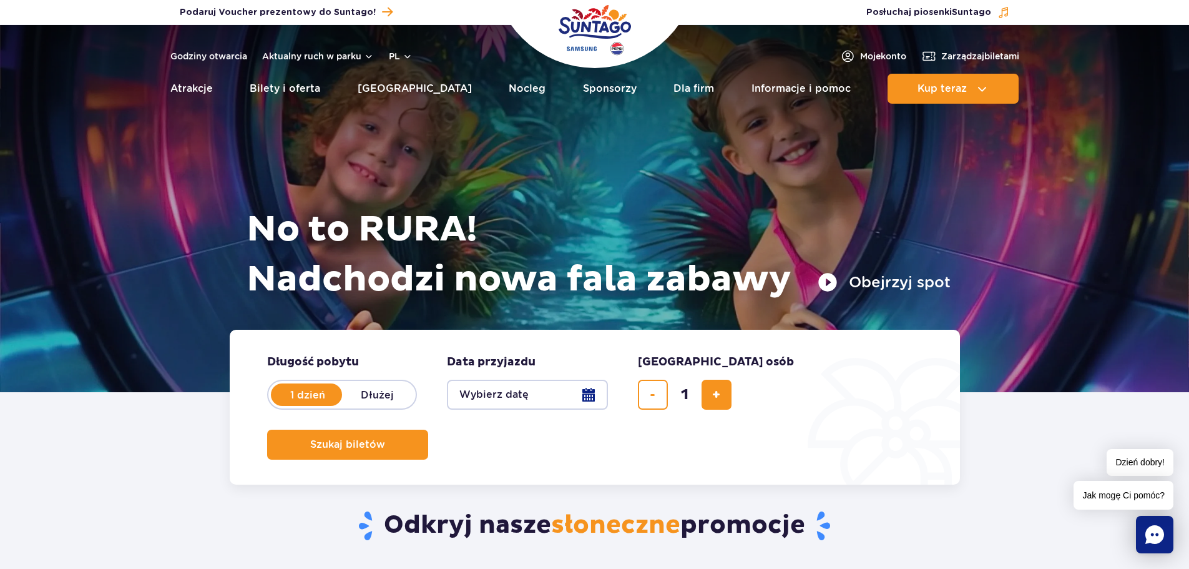
click at [514, 396] on button "Wybierz datę" at bounding box center [527, 395] width 161 height 30
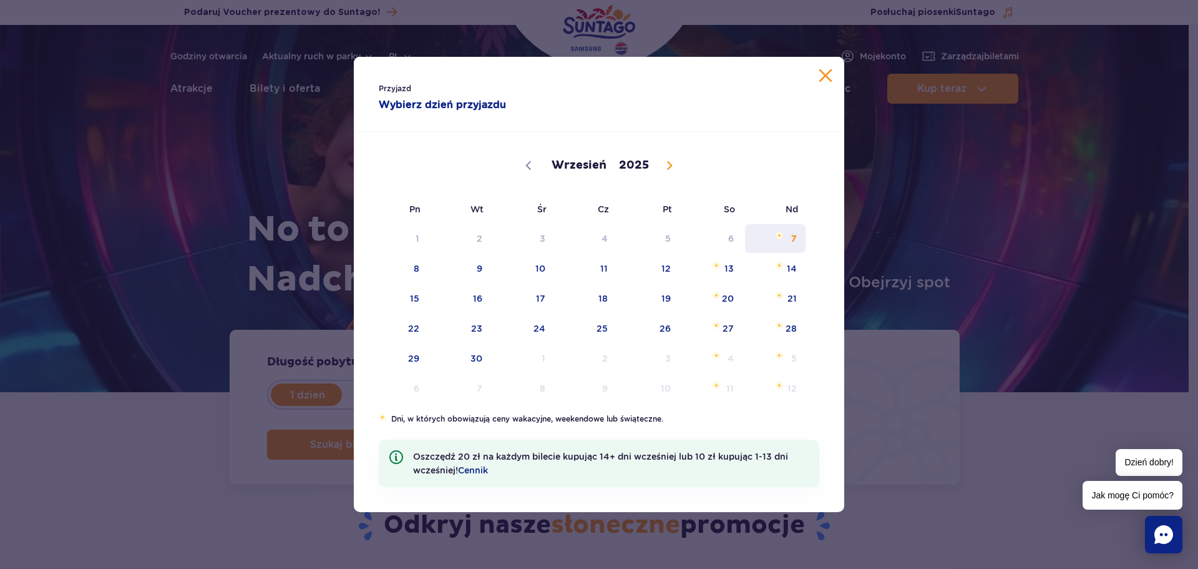
click at [785, 236] on span "7" at bounding box center [775, 238] width 63 height 29
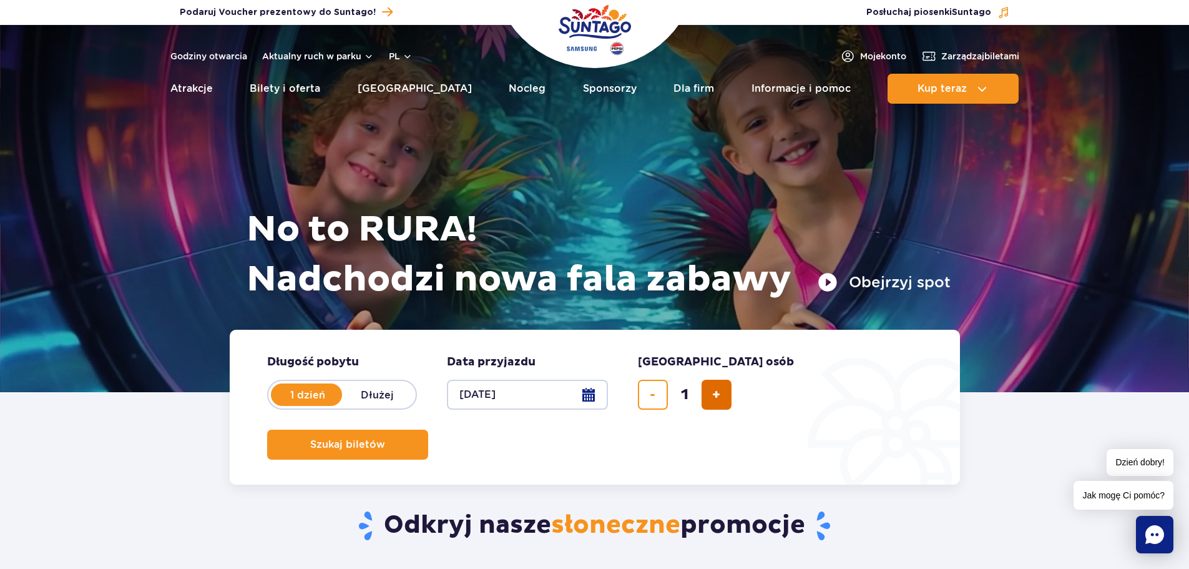
click at [725, 396] on button "dodaj bilet" at bounding box center [717, 395] width 30 height 30
type input "2"
click at [830, 416] on form "Długość pobytu długość pobytu w hero 1 dzień Dłużej Data przyjazdu data przyjaz…" at bounding box center [595, 407] width 730 height 155
click at [380, 439] on span "Szukaj biletów" at bounding box center [342, 444] width 75 height 11
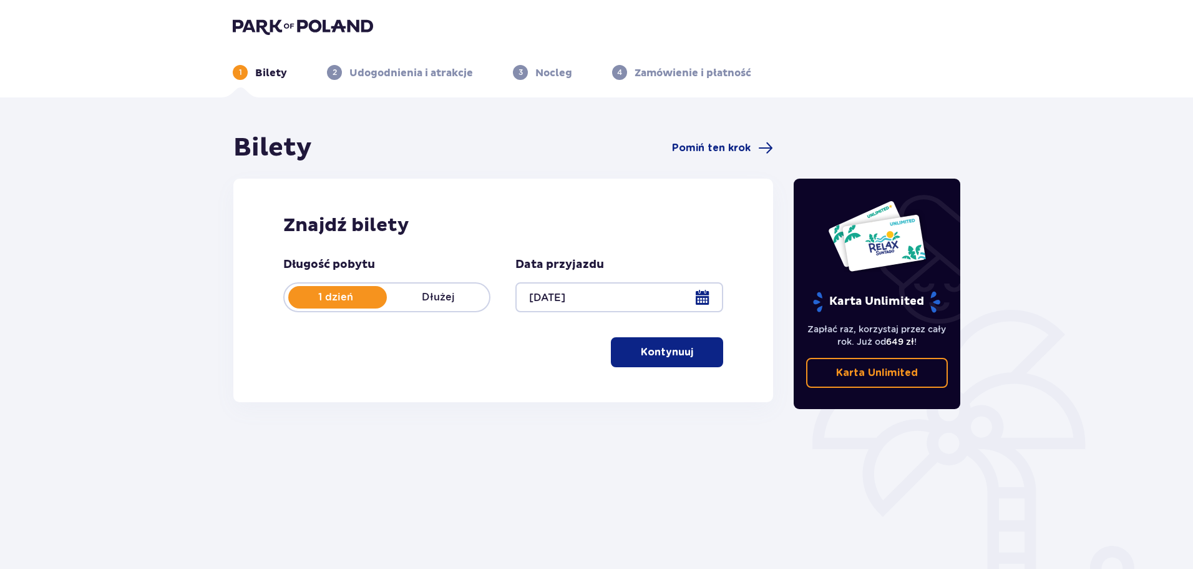
click at [679, 355] on p "Kontynuuj" at bounding box center [667, 352] width 52 height 14
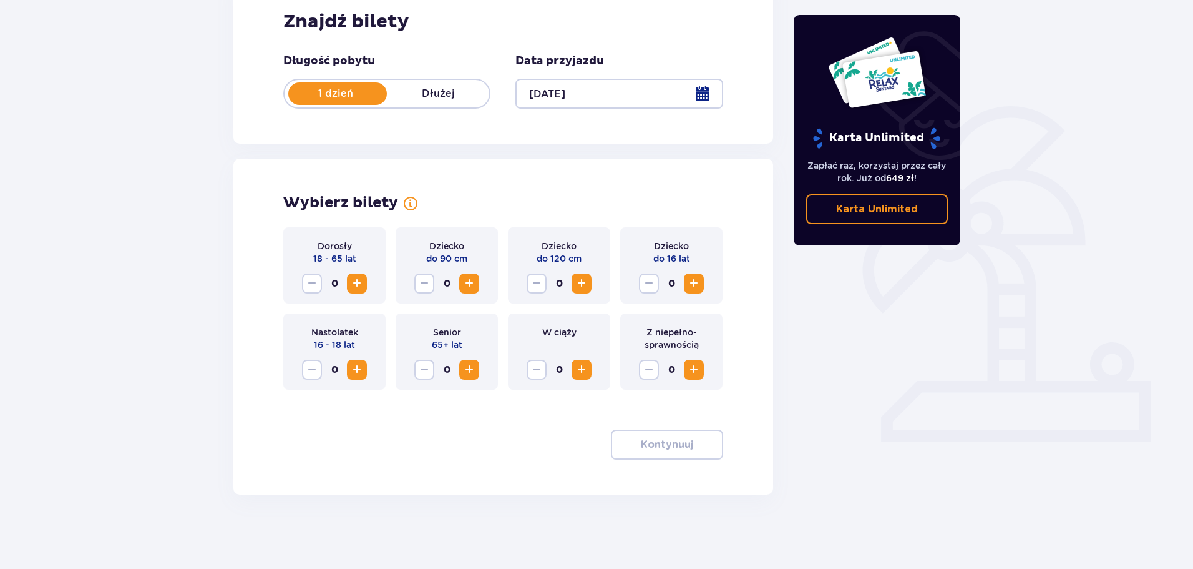
scroll to position [204, 0]
click at [692, 280] on span "Increase" at bounding box center [694, 282] width 15 height 15
click at [662, 444] on p "Kontynuuj" at bounding box center [667, 444] width 52 height 14
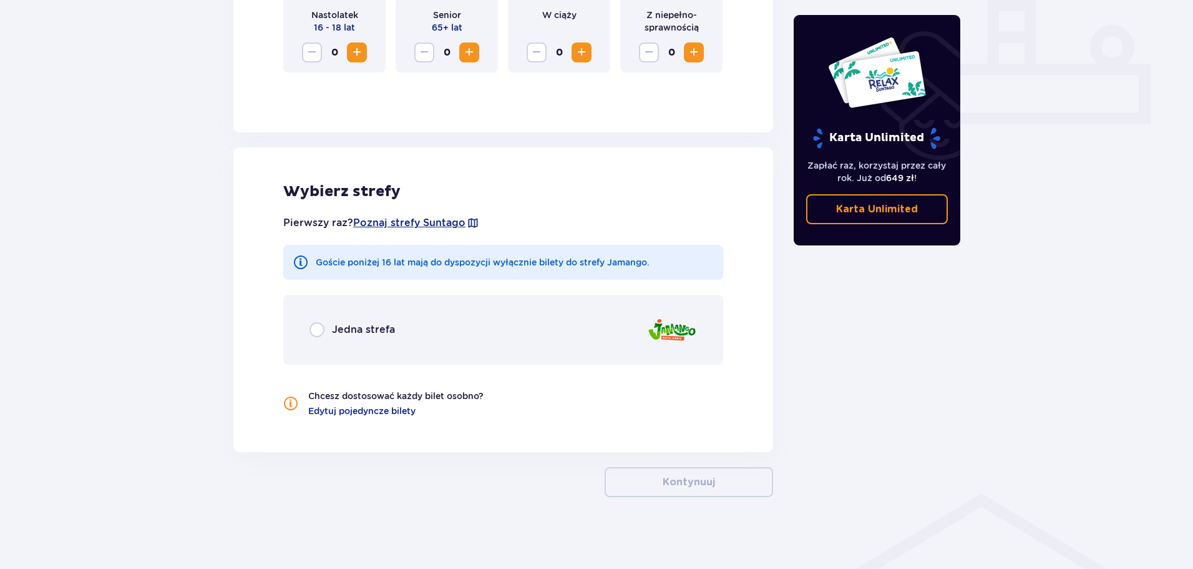
scroll to position [524, 0]
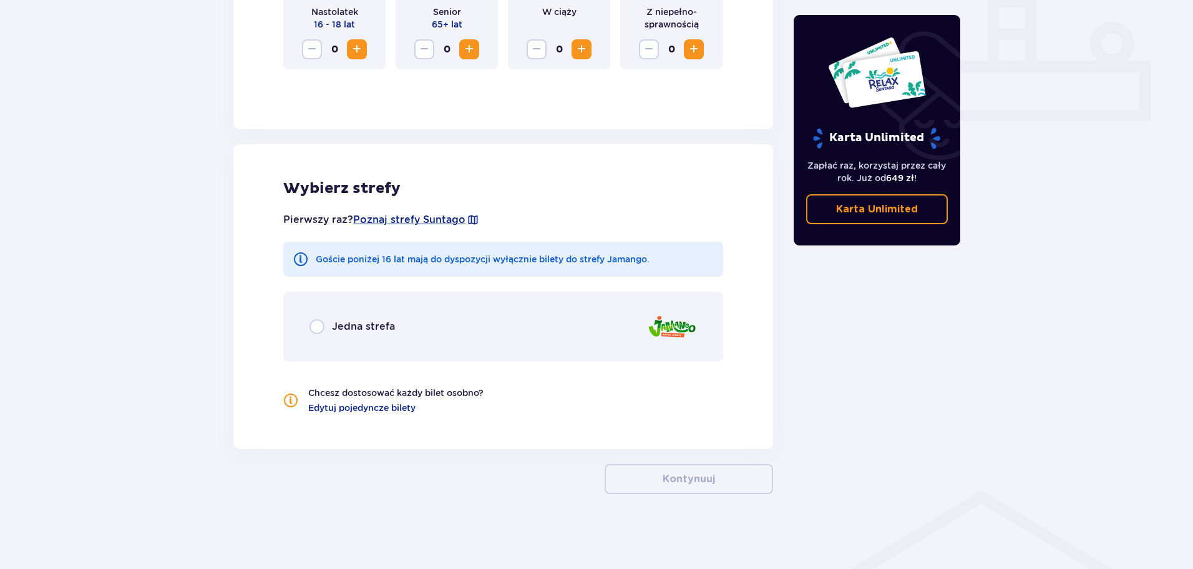
click at [337, 321] on p "Jedna strefa" at bounding box center [363, 327] width 63 height 14
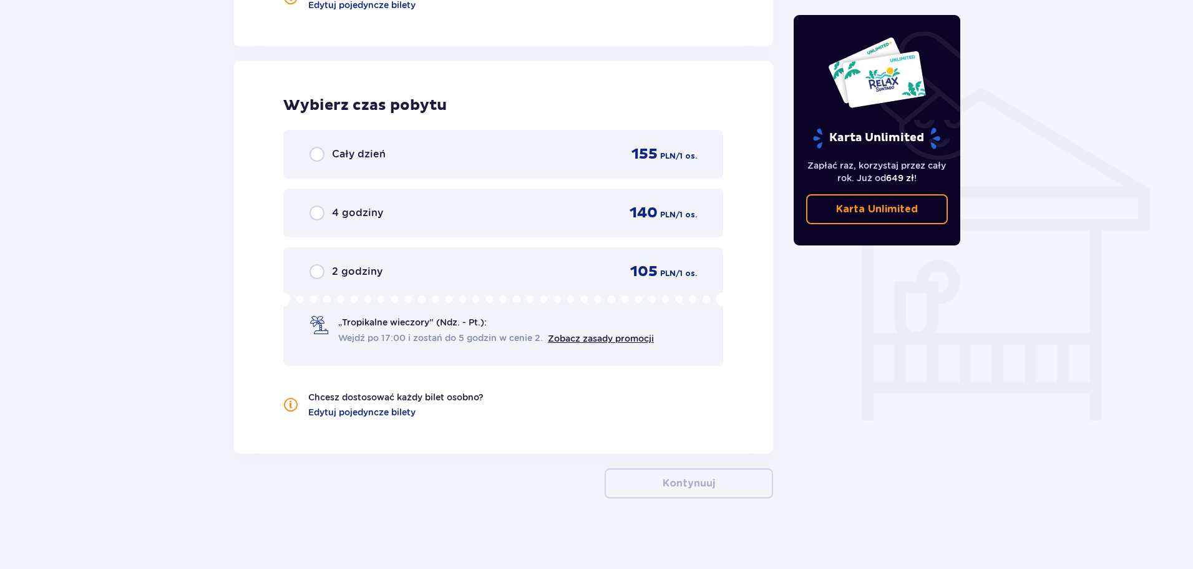
scroll to position [931, 0]
